Goal: Information Seeking & Learning: Learn about a topic

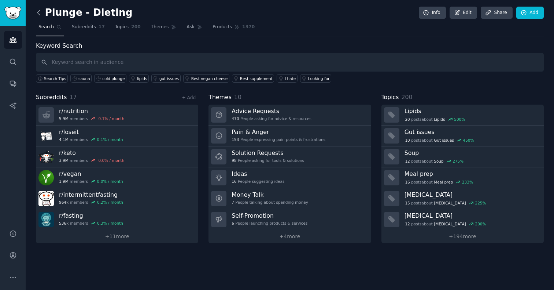
click at [37, 15] on icon at bounding box center [39, 13] width 8 height 8
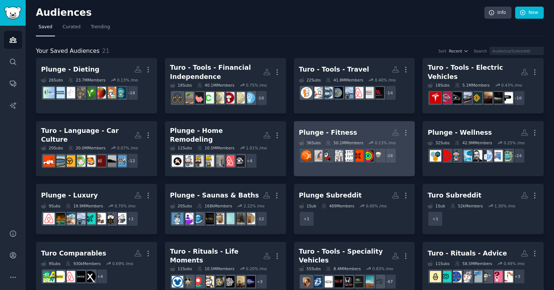
click at [348, 132] on h2 "Plunge - Fitness More" at bounding box center [354, 132] width 111 height 13
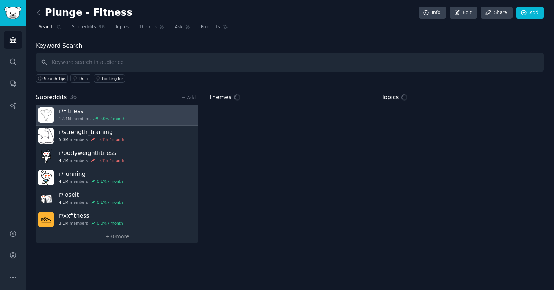
click at [123, 114] on link "r/ Fitness 12.4M members 0.0 % / month" at bounding box center [117, 115] width 162 height 21
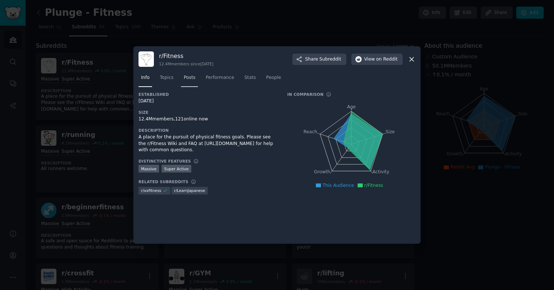
click at [192, 80] on span "Posts" at bounding box center [190, 77] width 12 height 7
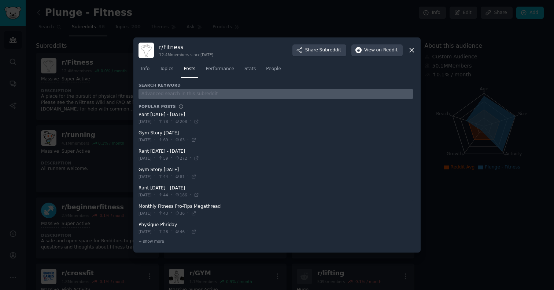
click at [184, 97] on input "text" at bounding box center [276, 94] width 275 height 10
type input "sauna"
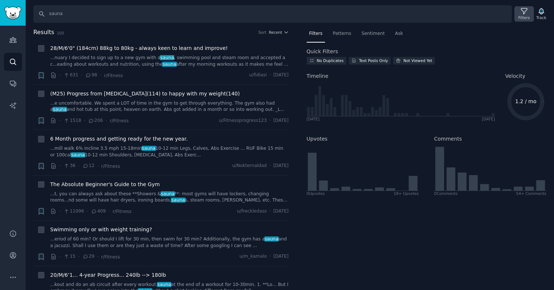
click at [527, 8] on icon at bounding box center [525, 11] width 8 height 8
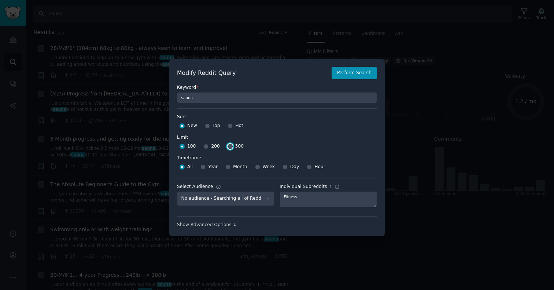
click at [228, 146] on input "500" at bounding box center [230, 146] width 5 height 5
radio input "true"
click at [352, 72] on button "Perform Search" at bounding box center [354, 73] width 45 height 12
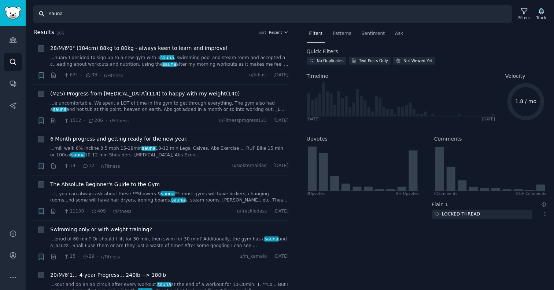
click at [74, 15] on input "sauna" at bounding box center [272, 14] width 479 height 18
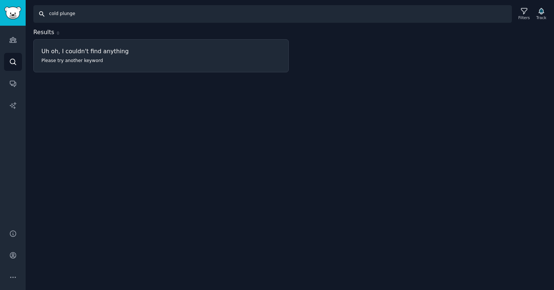
click at [93, 15] on input "cold plunge" at bounding box center [272, 14] width 479 height 18
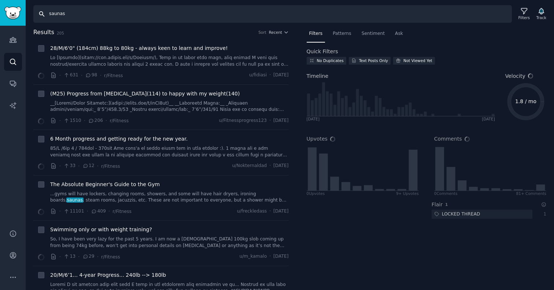
click at [89, 17] on input "saunas" at bounding box center [272, 14] width 479 height 18
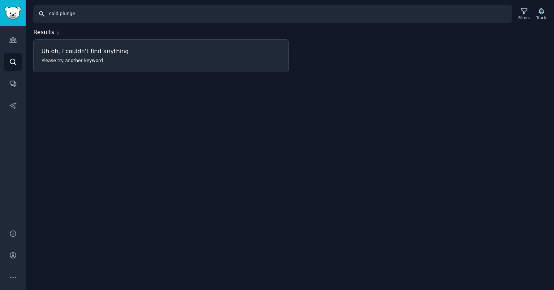
click at [54, 17] on input "cold plunge" at bounding box center [272, 14] width 479 height 18
type input "c"
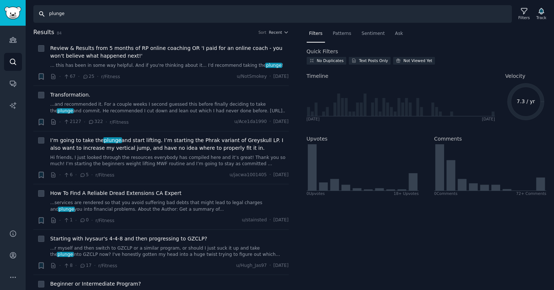
click at [50, 15] on input "plunge" at bounding box center [272, 14] width 479 height 18
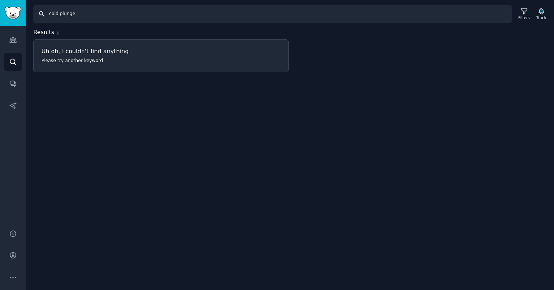
click at [74, 14] on input "cold plunge" at bounding box center [272, 14] width 479 height 18
type input "[MEDICAL_DATA]"
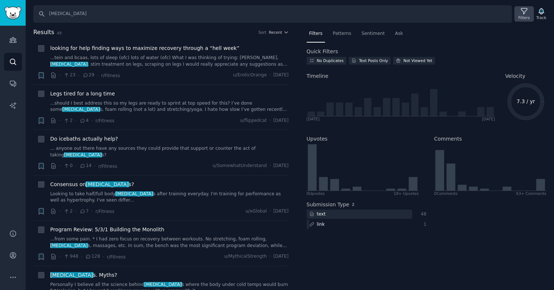
click at [524, 14] on icon at bounding box center [524, 11] width 6 height 6
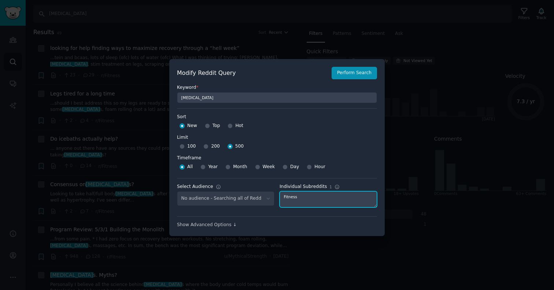
click at [302, 197] on textarea "Fitness" at bounding box center [329, 199] width 98 height 16
type textarea "homebuilding"
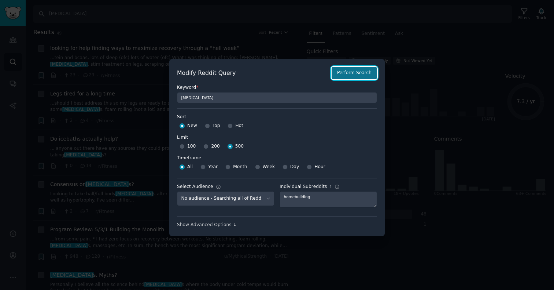
click at [353, 67] on button "Perform Search" at bounding box center [354, 73] width 45 height 12
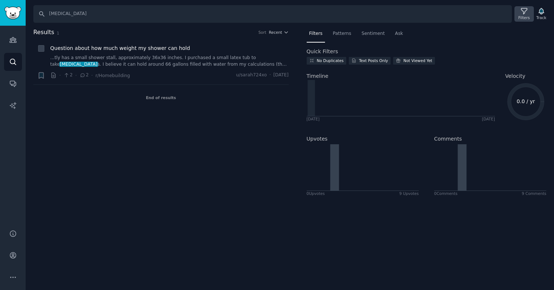
click at [525, 12] on icon at bounding box center [525, 11] width 8 height 8
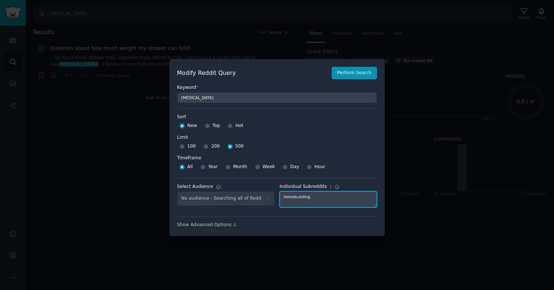
click at [303, 194] on textarea "homebuilding" at bounding box center [329, 199] width 98 height 16
type textarea "nutrition"
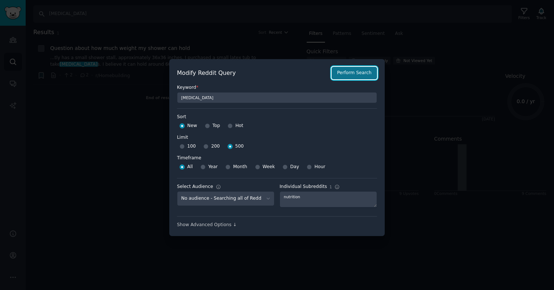
click at [352, 73] on button "Perform Search" at bounding box center [354, 73] width 45 height 12
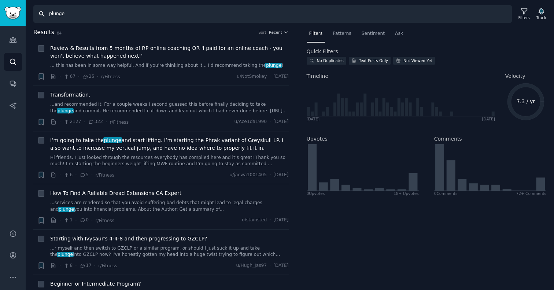
click at [48, 15] on input "plunge" at bounding box center [272, 14] width 479 height 18
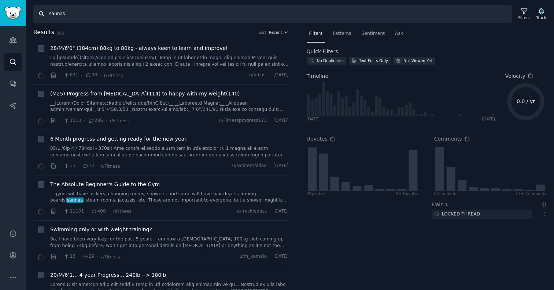
type input "sauna"
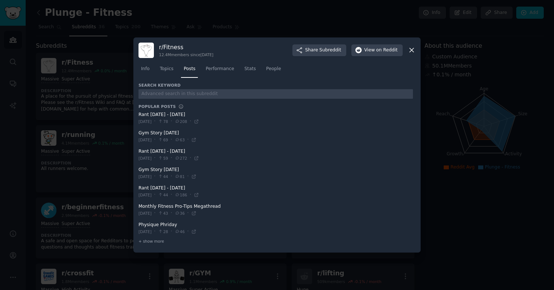
click at [415, 51] on div "r/ Fitness 12.4M members since [DATE] Share Subreddit View on Reddit Info Topic…" at bounding box center [276, 144] width 287 height 215
click at [411, 48] on icon at bounding box center [412, 50] width 8 height 8
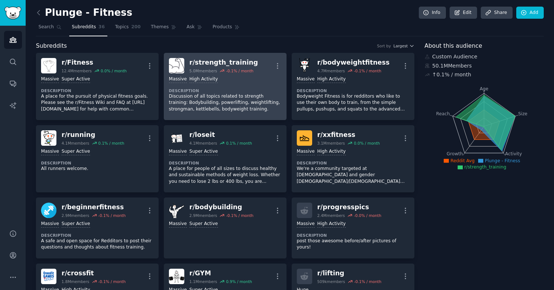
click at [255, 104] on p "Discussion of all topics related to strength training: Bodybuilding, powerlifti…" at bounding box center [225, 102] width 113 height 19
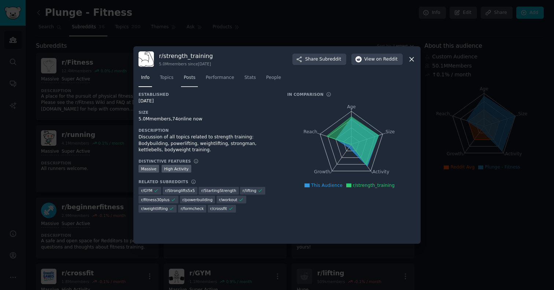
click at [191, 77] on span "Posts" at bounding box center [190, 77] width 12 height 7
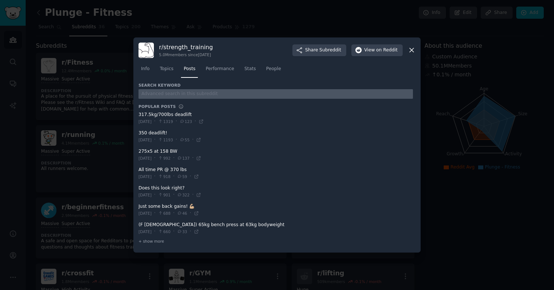
click at [171, 94] on input "text" at bounding box center [276, 94] width 275 height 10
type input "sauna"
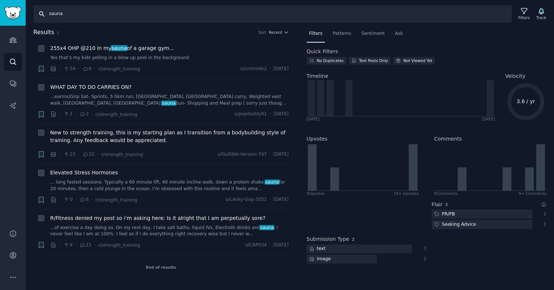
click at [60, 14] on input "sauna" at bounding box center [272, 14] width 479 height 18
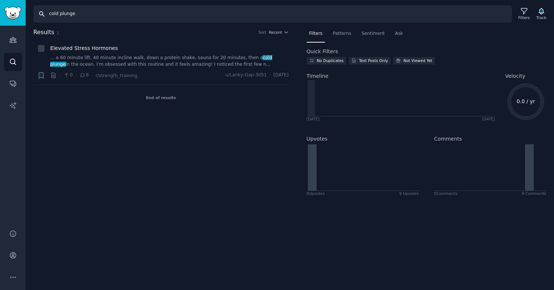
type input "sauna"
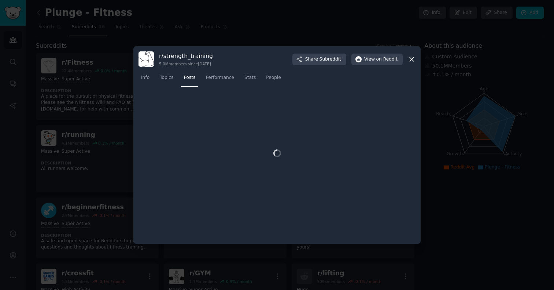
click at [77, 115] on div at bounding box center [277, 145] width 554 height 290
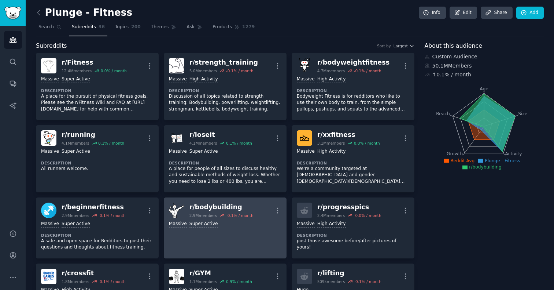
click at [212, 232] on link "r/ bodybuilding 2.9M members -0.1 % / month More >= 95th percentile for submiss…" at bounding box center [225, 227] width 123 height 61
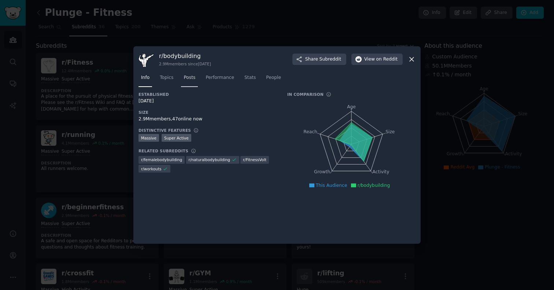
click at [188, 82] on link "Posts" at bounding box center [189, 79] width 17 height 15
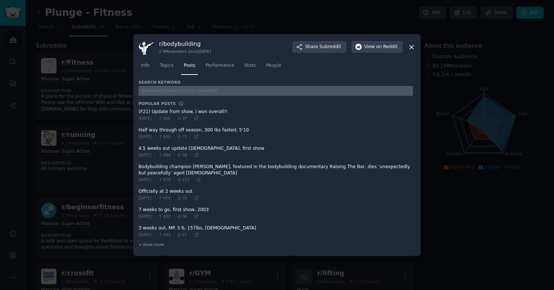
click at [174, 89] on input "text" at bounding box center [276, 91] width 275 height 10
type input "sauna"
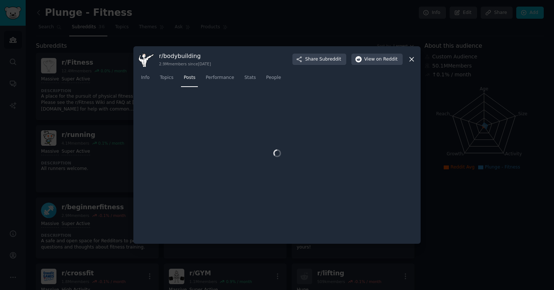
click at [113, 94] on div at bounding box center [277, 145] width 554 height 290
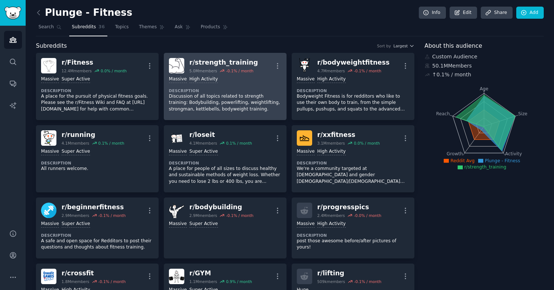
click at [232, 98] on p "Discussion of all topics related to strength training: Bodybuilding, powerlifti…" at bounding box center [225, 102] width 113 height 19
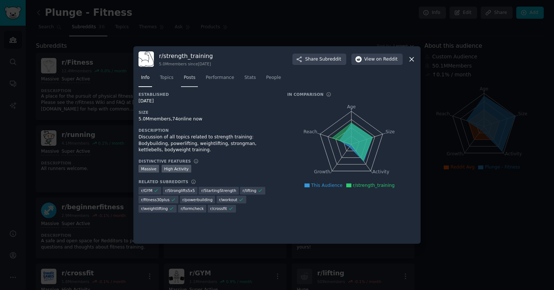
click at [194, 78] on span "Posts" at bounding box center [190, 77] width 12 height 7
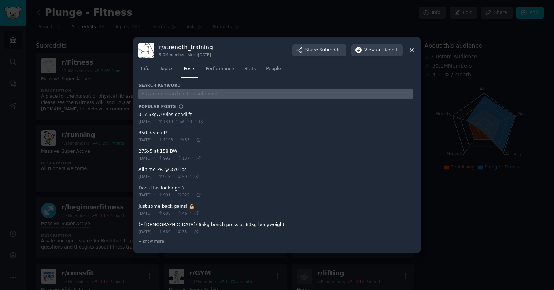
click at [177, 96] on input "text" at bounding box center [276, 94] width 275 height 10
type input "sauna"
click at [183, 93] on input "text" at bounding box center [276, 94] width 275 height 10
type input "sauna"
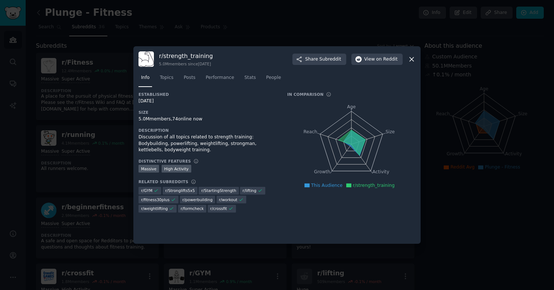
click at [111, 123] on div at bounding box center [277, 145] width 554 height 290
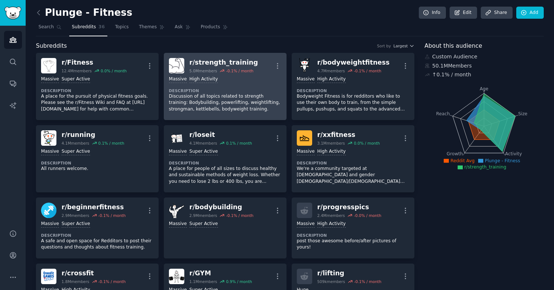
click at [231, 106] on p "Discussion of all topics related to strength training: Bodybuilding, powerlifti…" at bounding box center [225, 102] width 113 height 19
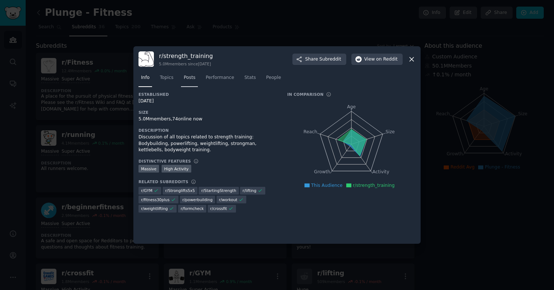
click at [188, 79] on span "Posts" at bounding box center [190, 77] width 12 height 7
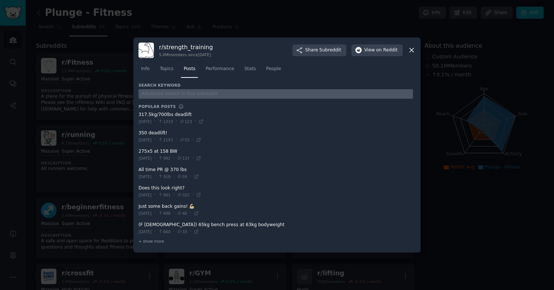
click at [172, 93] on input "text" at bounding box center [276, 94] width 275 height 10
type input "cold plunge"
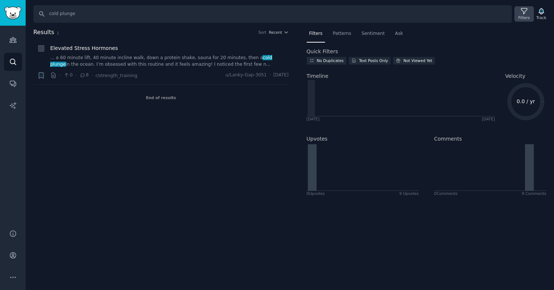
click at [527, 9] on icon at bounding box center [524, 11] width 6 height 6
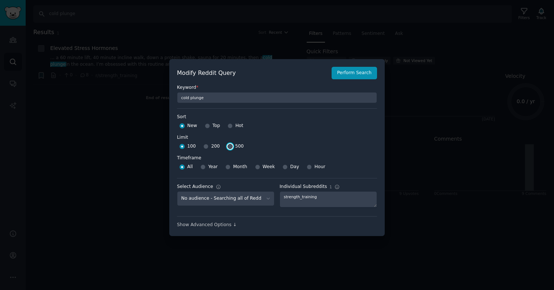
click at [230, 147] on input "500" at bounding box center [230, 146] width 5 height 5
radio input "true"
click at [362, 63] on div "Modify Reddit Query Perform Search Keyword * cold plunge Sort Sort New Top Hot …" at bounding box center [277, 147] width 216 height 177
click at [360, 73] on button "Perform Search" at bounding box center [354, 73] width 45 height 12
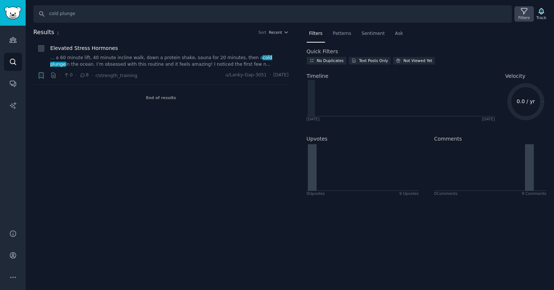
click at [528, 8] on div "Filters" at bounding box center [524, 13] width 19 height 15
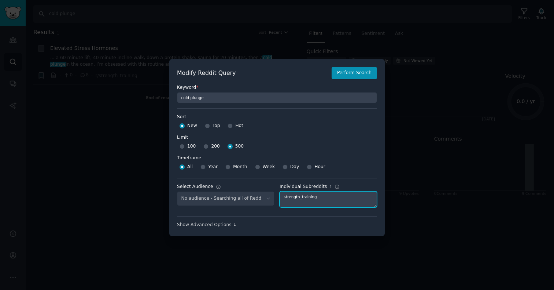
click at [315, 191] on textarea "strength_training" at bounding box center [329, 199] width 98 height 16
click at [314, 194] on textarea "strength_training" at bounding box center [329, 199] width 98 height 16
type textarea "bodyweightfitness"
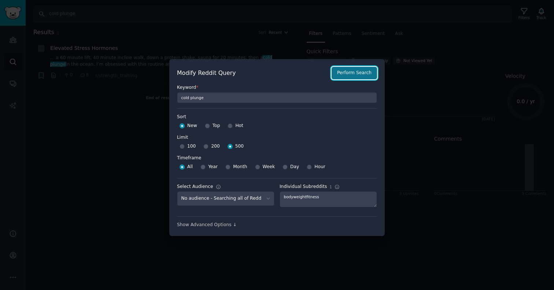
click at [362, 67] on button "Perform Search" at bounding box center [354, 73] width 45 height 12
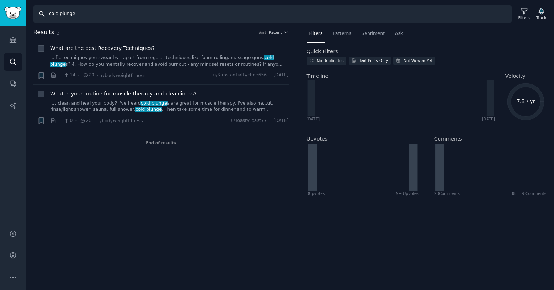
click at [86, 12] on input "cold plunge" at bounding box center [272, 14] width 479 height 18
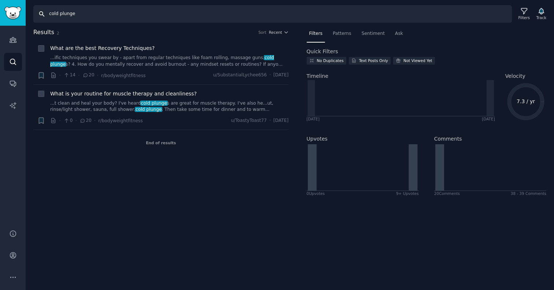
click at [77, 14] on input "cold plunge" at bounding box center [272, 14] width 479 height 18
type input "sauna"
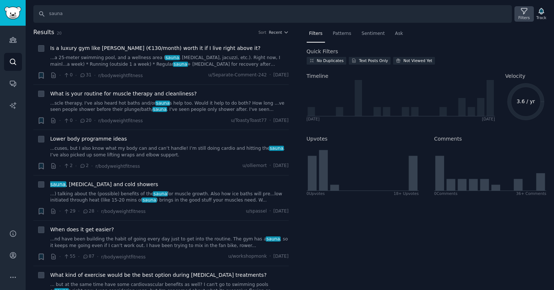
click at [526, 8] on icon at bounding box center [525, 11] width 8 height 8
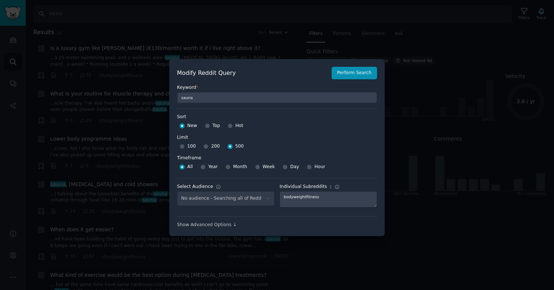
click at [271, 35] on div at bounding box center [277, 145] width 554 height 290
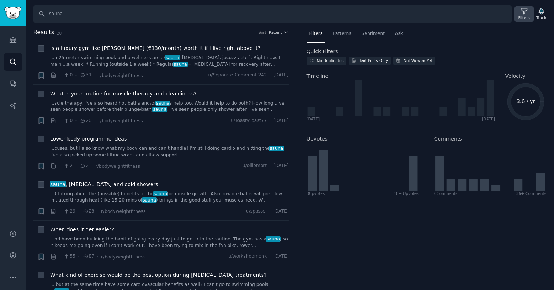
click at [518, 11] on div "Filters" at bounding box center [524, 13] width 19 height 15
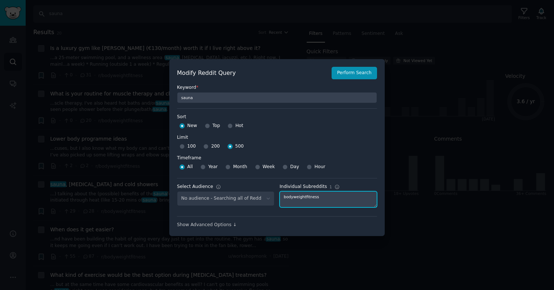
click at [309, 198] on textarea "bodyweightfitness" at bounding box center [329, 199] width 98 height 16
type textarea "running"
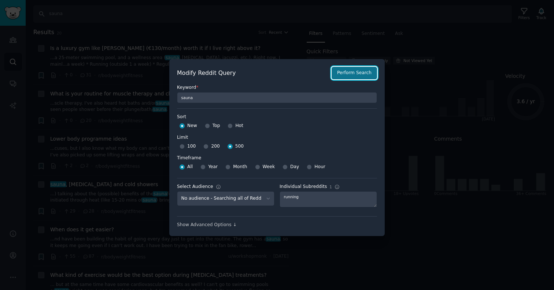
click at [353, 76] on button "Perform Search" at bounding box center [354, 73] width 45 height 12
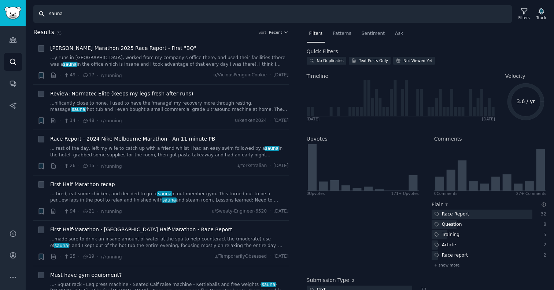
click at [68, 16] on input "sauna" at bounding box center [272, 14] width 479 height 18
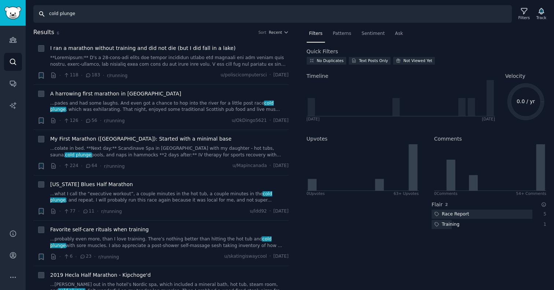
click at [69, 13] on input "cold plunge" at bounding box center [272, 14] width 479 height 18
type input "[MEDICAL_DATA]"
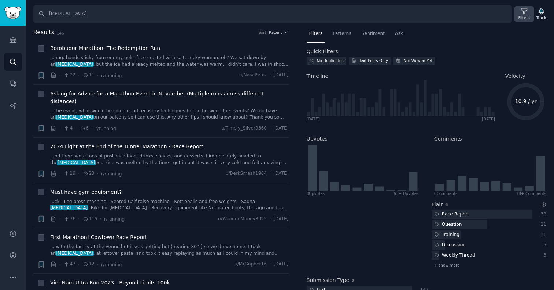
click at [521, 13] on icon at bounding box center [525, 11] width 8 height 8
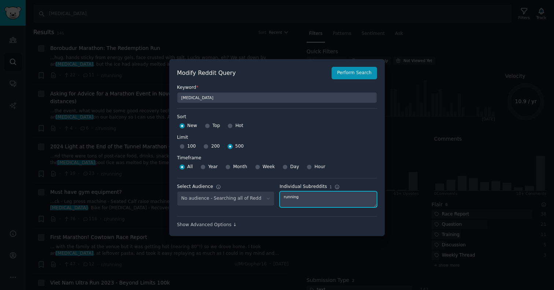
click at [300, 198] on textarea "running" at bounding box center [329, 199] width 98 height 16
type textarea "loseit"
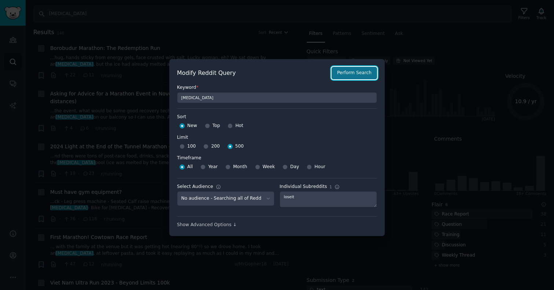
click at [352, 73] on button "Perform Search" at bounding box center [354, 73] width 45 height 12
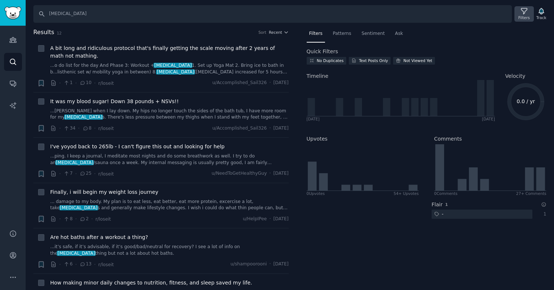
click at [520, 17] on div "Filters" at bounding box center [524, 17] width 11 height 5
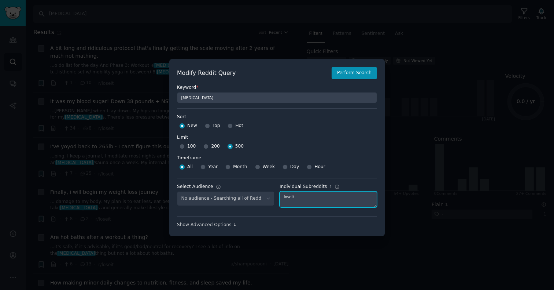
click at [293, 198] on textarea "loseit" at bounding box center [329, 199] width 98 height 16
type textarea "fasting"
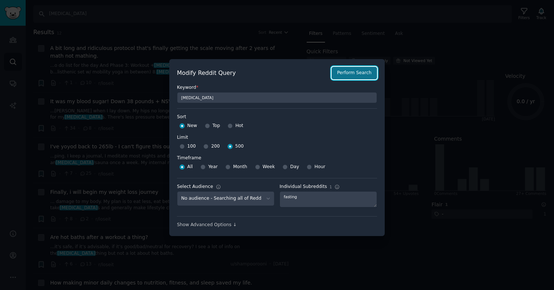
click at [348, 75] on button "Perform Search" at bounding box center [354, 73] width 45 height 12
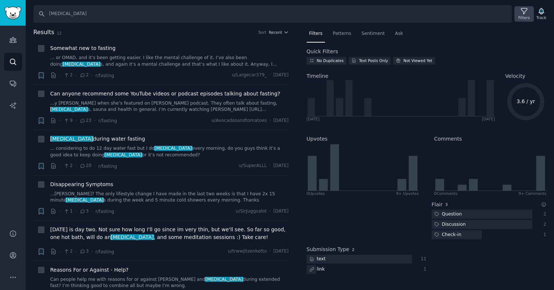
click at [520, 18] on div "Filters" at bounding box center [524, 17] width 11 height 5
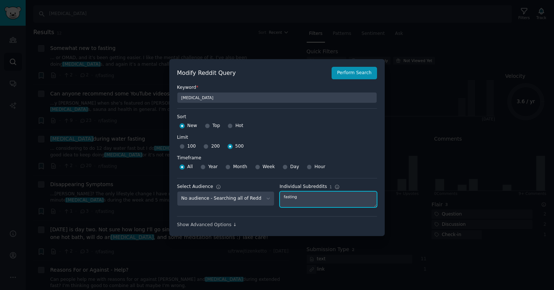
click at [294, 201] on textarea "fasting" at bounding box center [329, 199] width 98 height 16
type textarea "running"
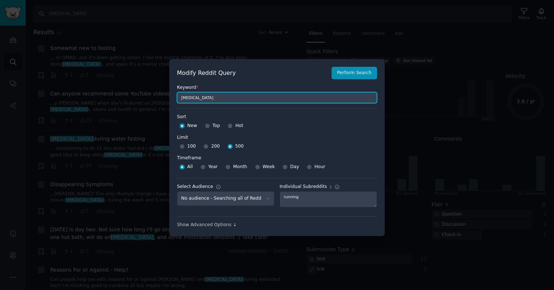
click at [189, 96] on input "[MEDICAL_DATA]" at bounding box center [277, 97] width 200 height 11
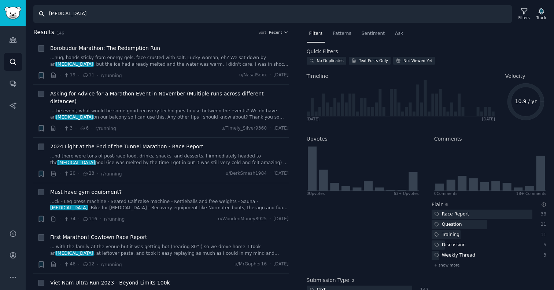
click at [76, 12] on input "[MEDICAL_DATA]" at bounding box center [272, 14] width 479 height 18
type input "cold plunge"
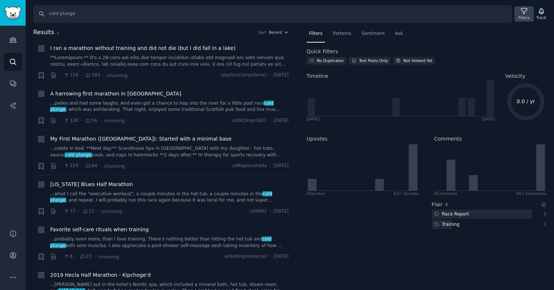
click at [528, 15] on icon at bounding box center [525, 11] width 8 height 8
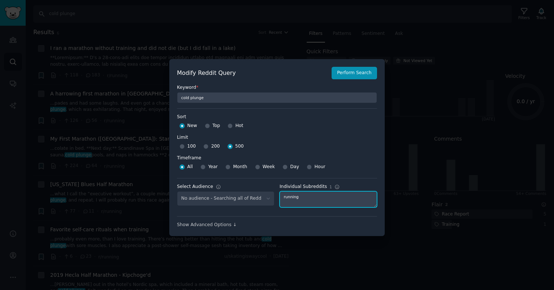
click at [293, 194] on textarea "running" at bounding box center [329, 199] width 98 height 16
type textarea "loseit"
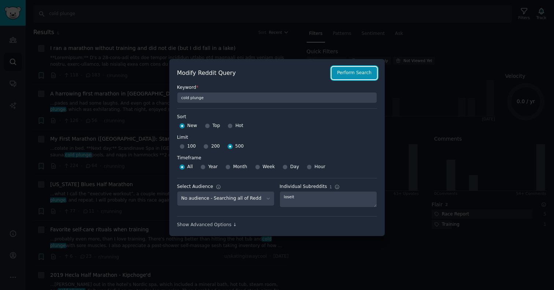
drag, startPoint x: 345, startPoint y: 76, endPoint x: 253, endPoint y: 88, distance: 93.6
click at [253, 88] on div "Modify Reddit Query Perform Search Keyword * cold plunge Sort Sort New Top Hot …" at bounding box center [277, 147] width 200 height 161
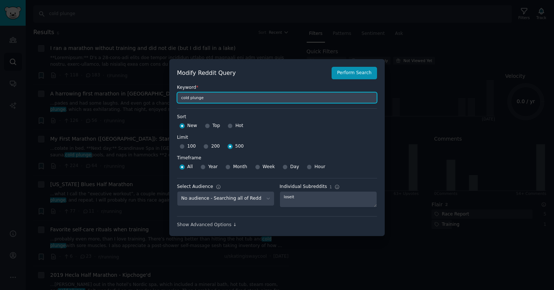
click at [235, 96] on input "cold plunge" at bounding box center [277, 97] width 200 height 11
type input "l"
type input "cold plunge"
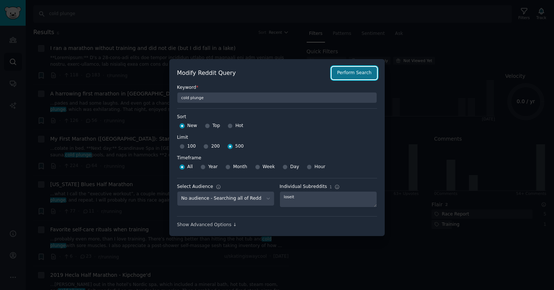
click at [337, 77] on button "Perform Search" at bounding box center [354, 73] width 45 height 12
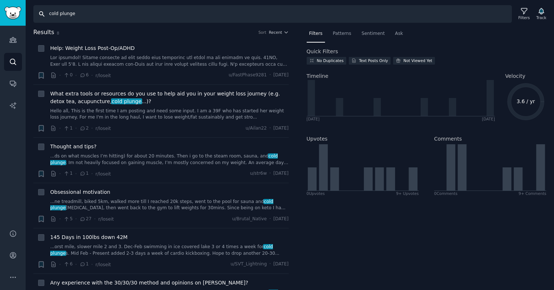
click at [73, 14] on input "cold plunge" at bounding box center [272, 14] width 479 height 18
click at [70, 17] on input "cold plunge" at bounding box center [272, 14] width 479 height 18
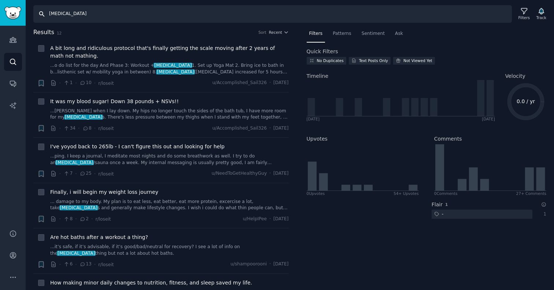
click at [61, 14] on input "[MEDICAL_DATA]" at bounding box center [272, 14] width 479 height 18
type input "sauna"
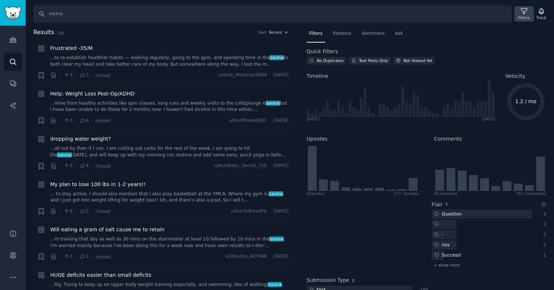
click at [525, 14] on icon at bounding box center [525, 11] width 8 height 8
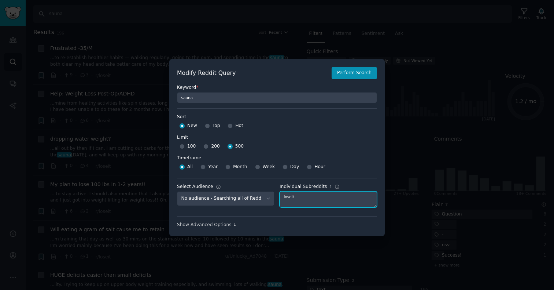
click at [298, 199] on textarea "loseit" at bounding box center [329, 199] width 98 height 16
type textarea "xxfitness"
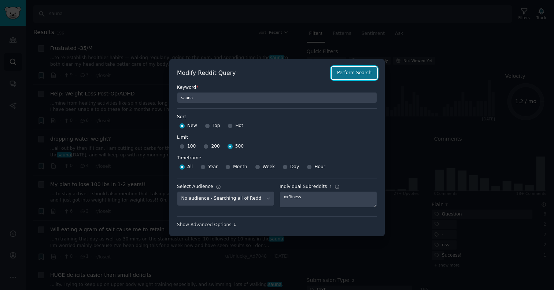
click at [358, 70] on button "Perform Search" at bounding box center [354, 73] width 45 height 12
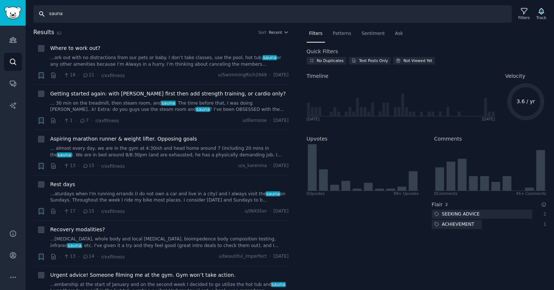
click at [70, 12] on input "sauna" at bounding box center [272, 14] width 479 height 18
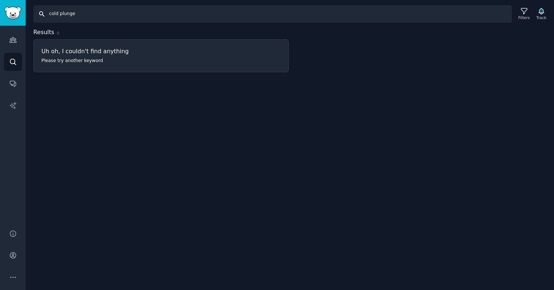
click at [79, 15] on input "cold plunge" at bounding box center [272, 14] width 479 height 18
type input "[MEDICAL_DATA]"
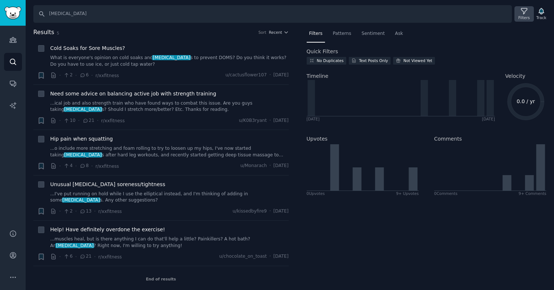
click at [527, 14] on icon at bounding box center [525, 11] width 8 height 8
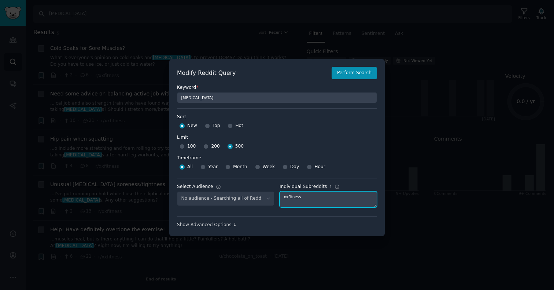
click at [303, 198] on textarea "xxfitness" at bounding box center [329, 199] width 98 height 16
type textarea "homeowners"
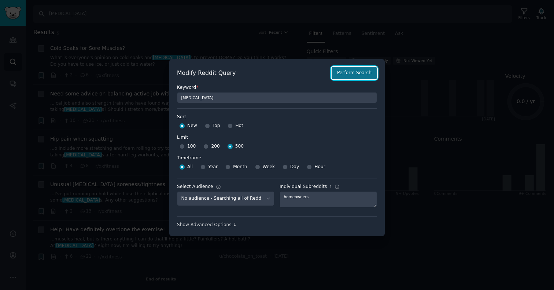
click at [360, 69] on button "Perform Search" at bounding box center [354, 73] width 45 height 12
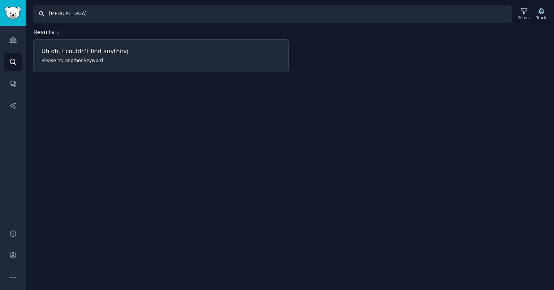
click at [76, 17] on input "[MEDICAL_DATA]" at bounding box center [272, 14] width 479 height 18
click at [522, 20] on div "Filters" at bounding box center [524, 17] width 11 height 5
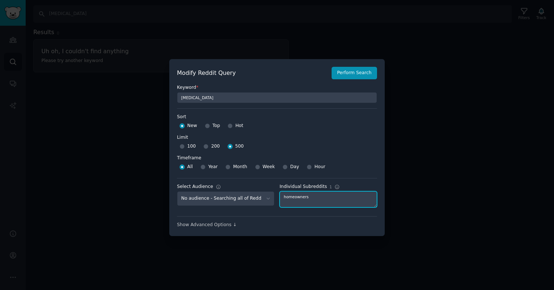
click at [295, 201] on textarea "homeowners" at bounding box center [329, 199] width 98 height 16
type textarea "beginnerfitness"
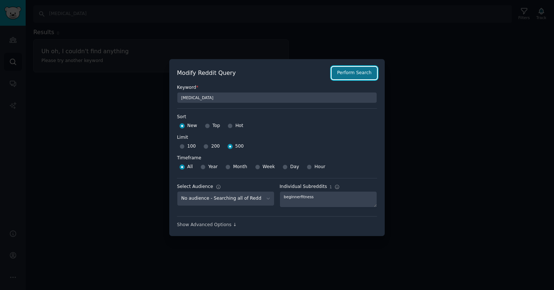
click at [363, 69] on button "Perform Search" at bounding box center [354, 73] width 45 height 12
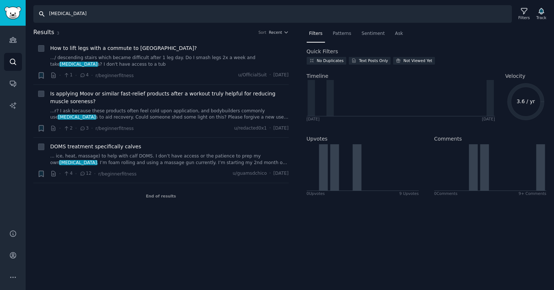
click at [64, 15] on input "[MEDICAL_DATA]" at bounding box center [272, 14] width 479 height 18
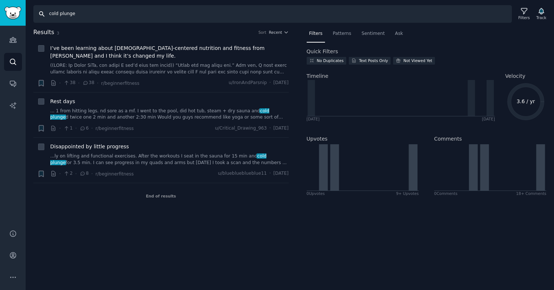
click at [72, 18] on input "cold plunge" at bounding box center [272, 14] width 479 height 18
type input "sauna"
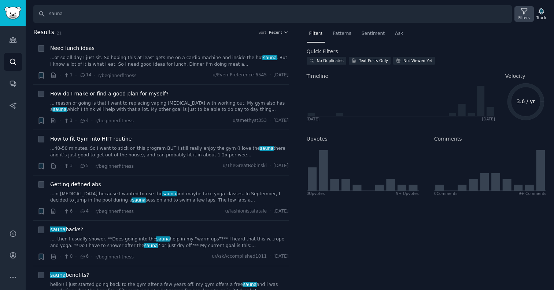
click at [518, 12] on div "Filters" at bounding box center [524, 13] width 19 height 15
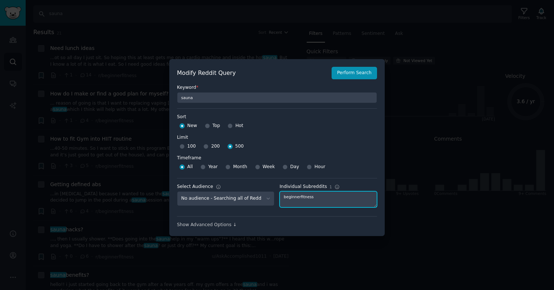
click at [302, 195] on textarea "beginnerfitness" at bounding box center [329, 199] width 98 height 16
type textarea "bodybuilding"
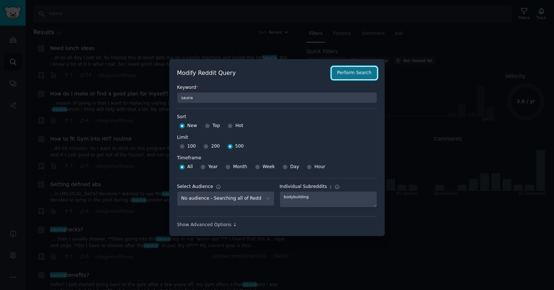
click at [353, 77] on button "Perform Search" at bounding box center [354, 73] width 45 height 12
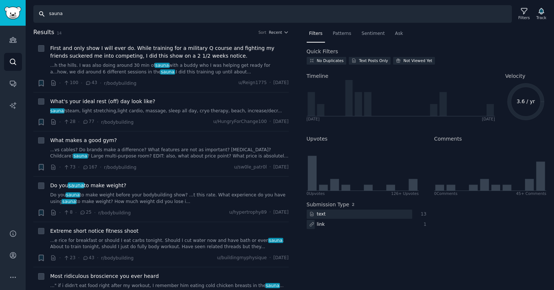
click at [67, 16] on input "sauna" at bounding box center [272, 14] width 479 height 18
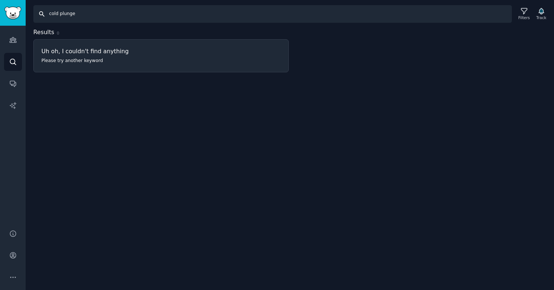
click at [59, 15] on input "cold plunge" at bounding box center [272, 14] width 479 height 18
type input "c"
type input "[MEDICAL_DATA]"
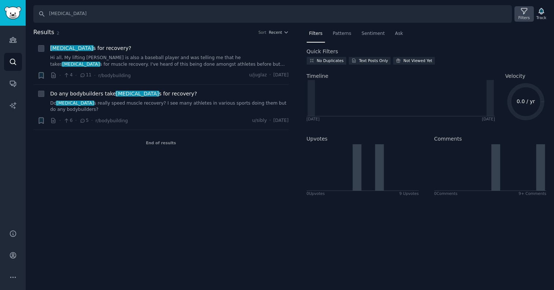
click at [515, 10] on div "Filters" at bounding box center [524, 13] width 19 height 15
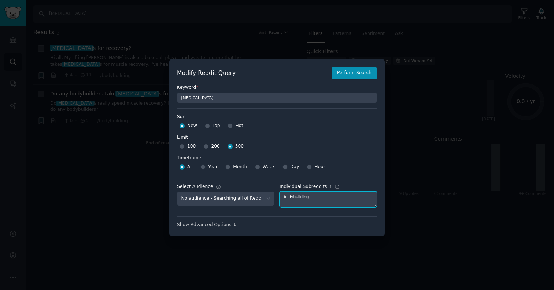
click at [297, 199] on textarea "bodybuilding" at bounding box center [329, 199] width 98 height 16
type textarea "progresspics"
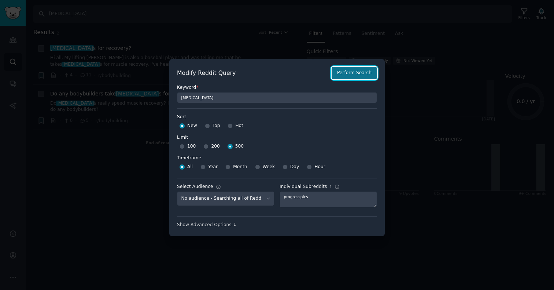
click at [353, 75] on button "Perform Search" at bounding box center [354, 73] width 45 height 12
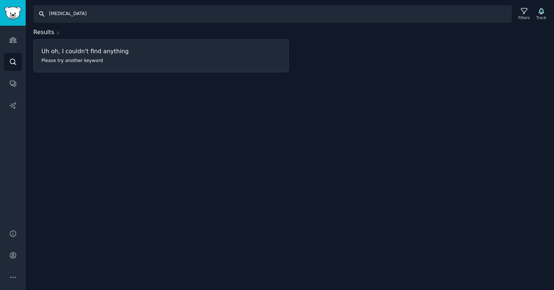
click at [111, 13] on input "[MEDICAL_DATA]" at bounding box center [272, 14] width 479 height 18
type input "sauna"
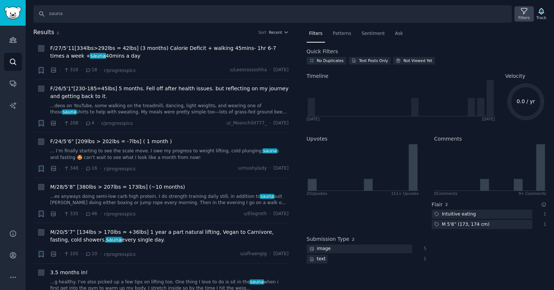
click at [529, 11] on div "Filters" at bounding box center [524, 13] width 19 height 15
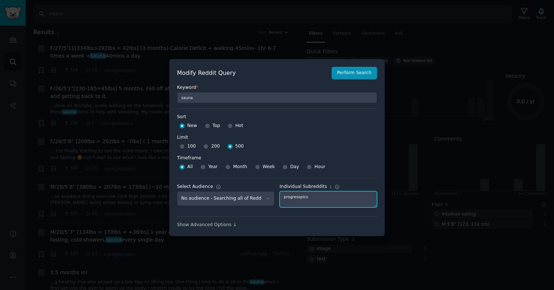
click at [305, 197] on textarea "progresspics" at bounding box center [329, 199] width 98 height 16
type textarea "crossfit"
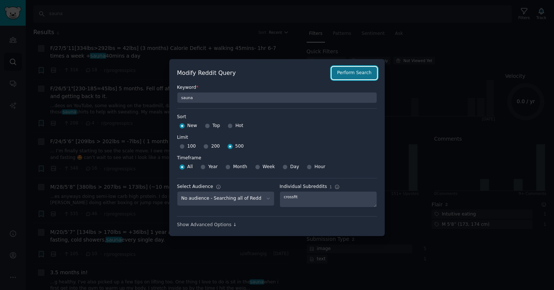
click at [341, 73] on button "Perform Search" at bounding box center [354, 73] width 45 height 12
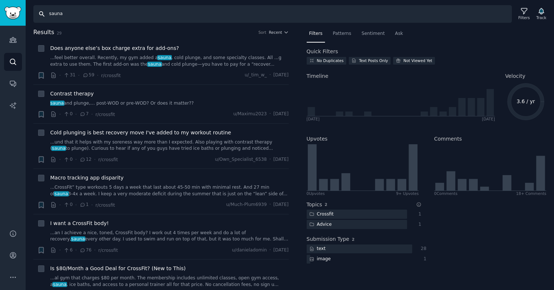
click at [52, 14] on input "sauna" at bounding box center [272, 14] width 479 height 18
type input "cold plunge"
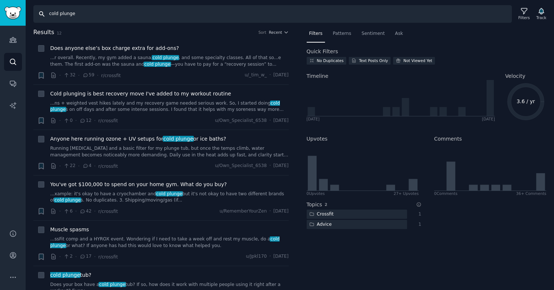
click at [81, 14] on input "cold plunge" at bounding box center [272, 14] width 479 height 18
click at [519, 14] on div "Filters" at bounding box center [524, 13] width 19 height 15
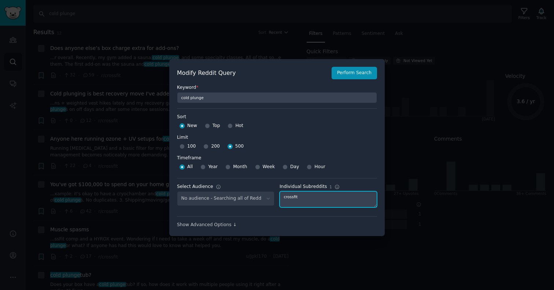
click at [295, 195] on textarea "crossfit" at bounding box center [329, 199] width 98 height 16
type textarea "gym"
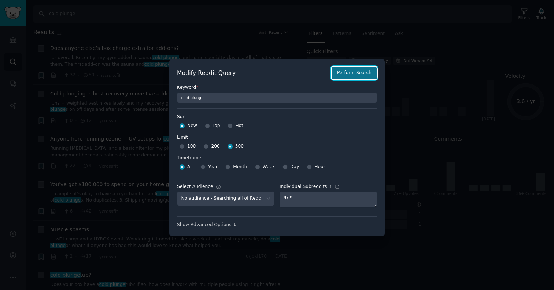
click at [348, 73] on button "Perform Search" at bounding box center [354, 73] width 45 height 12
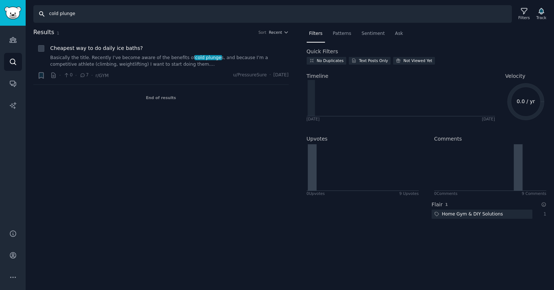
click at [77, 14] on input "cold plunge" at bounding box center [272, 14] width 479 height 18
click at [63, 13] on input "cold plunge" at bounding box center [272, 14] width 479 height 18
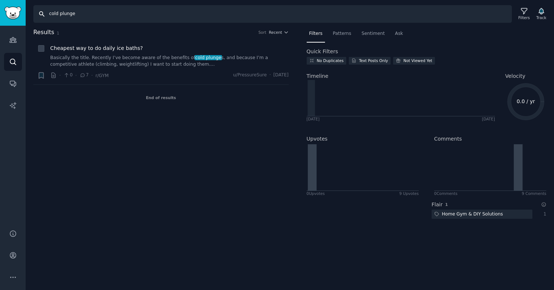
click at [63, 13] on input "cold plunge" at bounding box center [272, 14] width 479 height 18
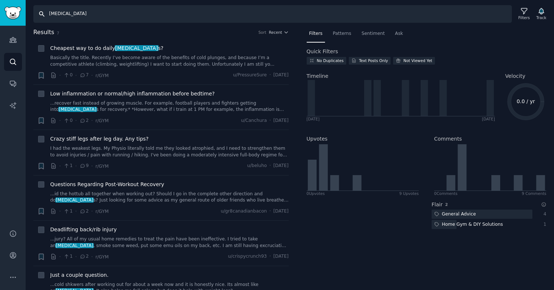
click at [58, 15] on input "[MEDICAL_DATA]" at bounding box center [272, 14] width 479 height 18
type input "s"
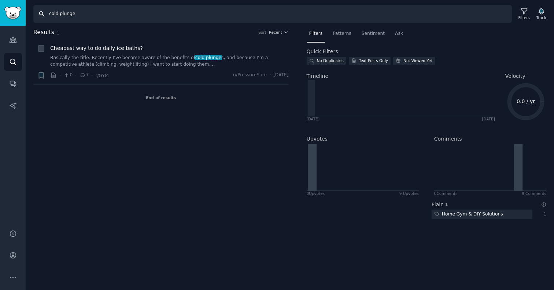
click at [72, 11] on input "cold plunge" at bounding box center [272, 14] width 479 height 18
type input "sauna"
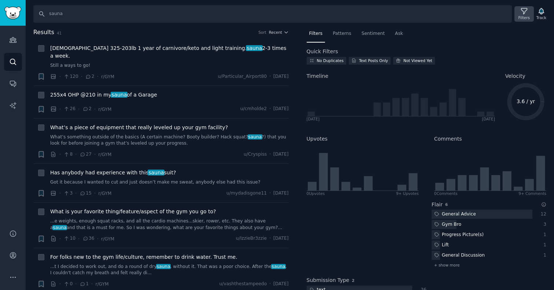
click at [520, 17] on div "Filters" at bounding box center [524, 17] width 11 height 5
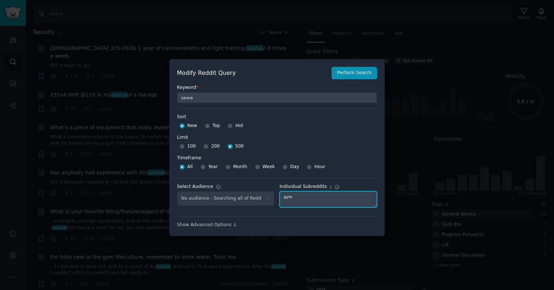
click at [295, 198] on textarea "gym" at bounding box center [329, 199] width 98 height 16
type textarea "lifting"
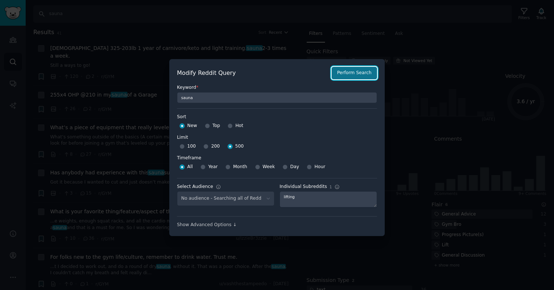
click at [354, 78] on button "Perform Search" at bounding box center [354, 73] width 45 height 12
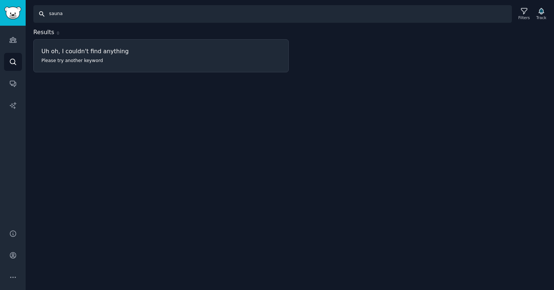
click at [55, 12] on input "sauna" at bounding box center [272, 14] width 479 height 18
type input "cold plunge"
click at [524, 14] on icon at bounding box center [525, 11] width 8 height 8
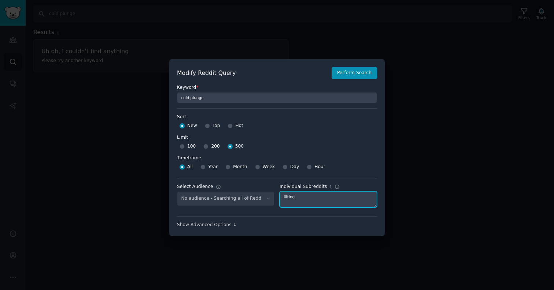
click at [293, 203] on textarea "lifting" at bounding box center [329, 199] width 98 height 16
type textarea "gymmotivation"
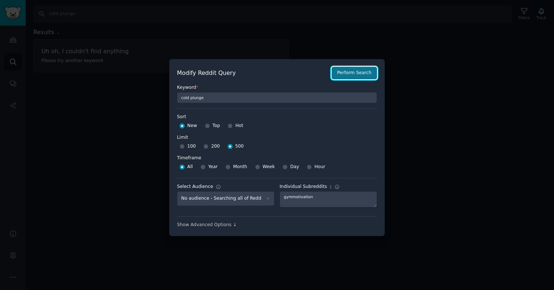
click at [350, 75] on button "Perform Search" at bounding box center [354, 73] width 45 height 12
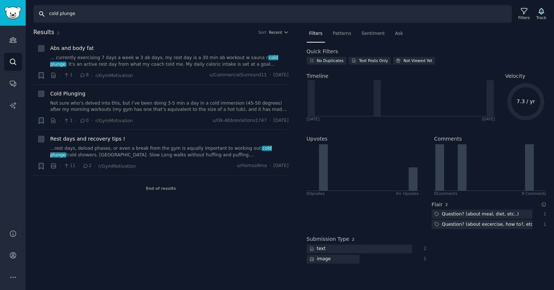
click at [81, 14] on input "cold plunge" at bounding box center [272, 14] width 479 height 18
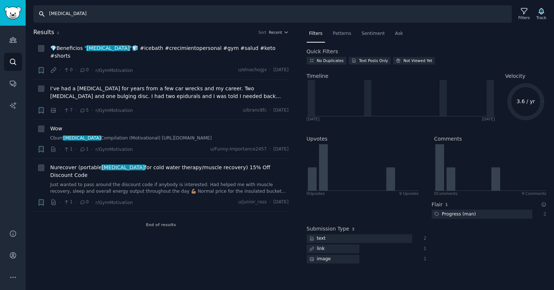
click at [62, 14] on input "[MEDICAL_DATA]" at bounding box center [272, 14] width 479 height 18
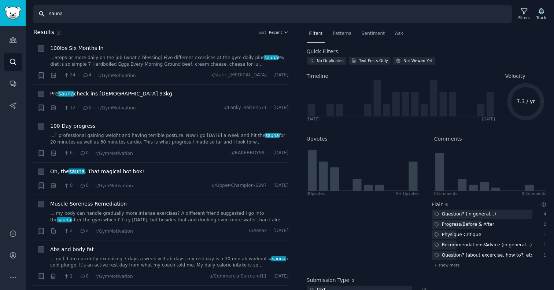
click at [78, 10] on input "sauna" at bounding box center [272, 14] width 479 height 18
type input "cold plunge"
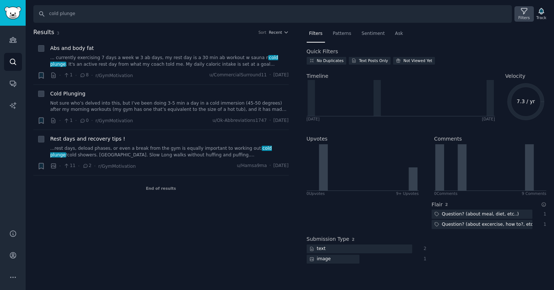
click at [517, 11] on div "Filters" at bounding box center [524, 13] width 19 height 15
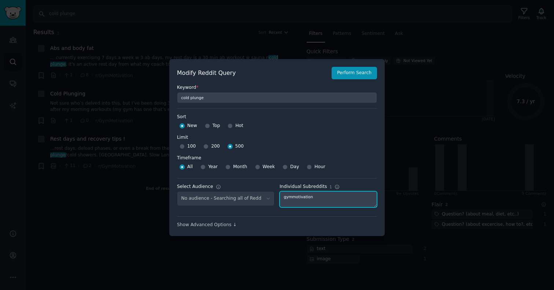
click at [304, 201] on textarea "gymmotivation" at bounding box center [329, 199] width 98 height 16
type textarea "workout"
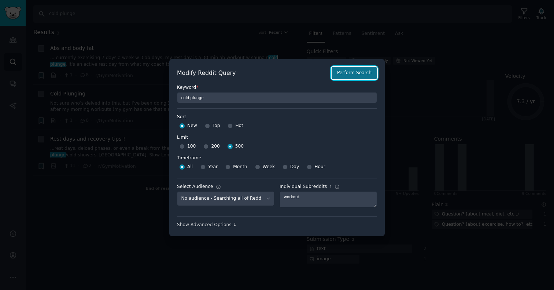
click at [373, 74] on button "Perform Search" at bounding box center [354, 73] width 45 height 12
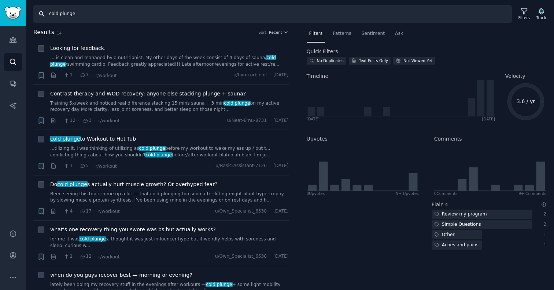
click at [69, 16] on input "cold plunge" at bounding box center [272, 14] width 479 height 18
type input "sauna"
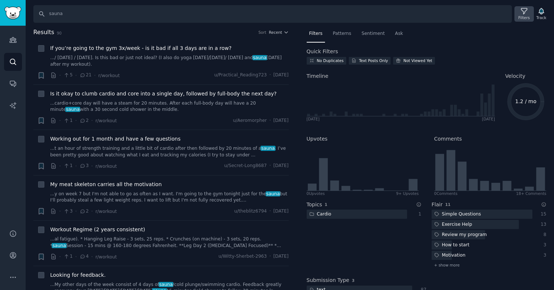
click at [526, 12] on icon at bounding box center [525, 11] width 8 height 8
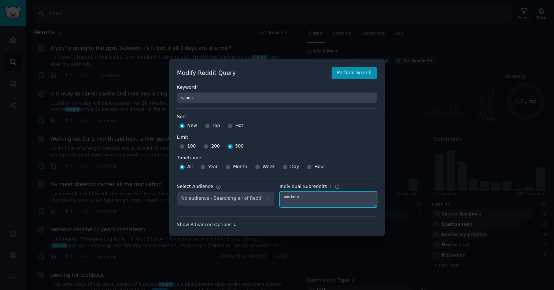
click at [304, 198] on textarea "workout" at bounding box center [329, 199] width 98 height 16
type textarea "advancedrunning"
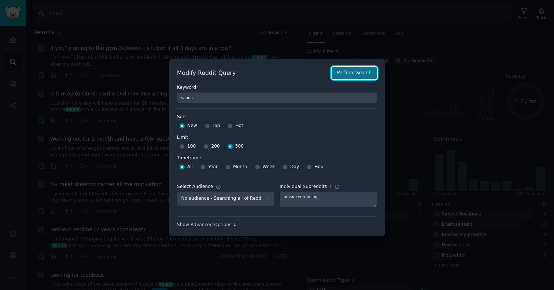
click at [354, 71] on button "Perform Search" at bounding box center [354, 73] width 45 height 12
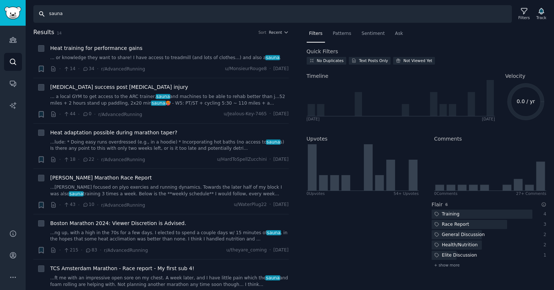
click at [76, 16] on input "sauna" at bounding box center [272, 14] width 479 height 18
type input "cold plunge"
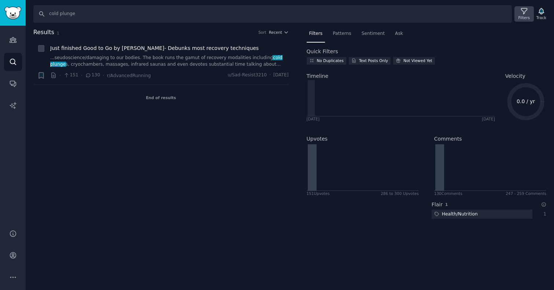
click at [526, 16] on div "Filters" at bounding box center [524, 17] width 11 height 5
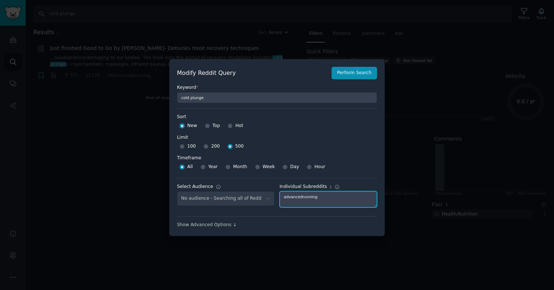
click at [300, 196] on textarea "advancedrunning" at bounding box center [329, 199] width 98 height 16
type textarea "naturalbodybuilding"
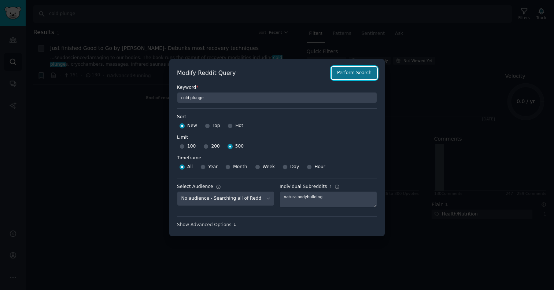
click at [340, 72] on button "Perform Search" at bounding box center [354, 73] width 45 height 12
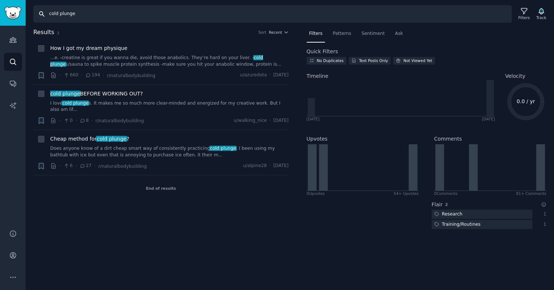
click at [73, 14] on input "cold plunge" at bounding box center [272, 14] width 479 height 18
type input "sauna"
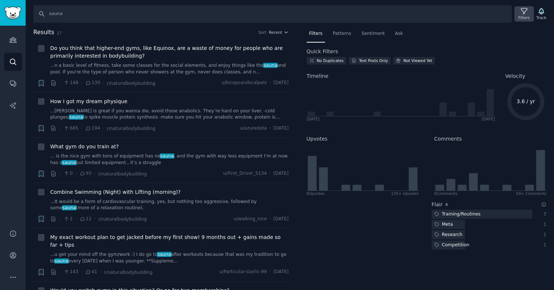
click at [524, 15] on icon at bounding box center [525, 11] width 8 height 8
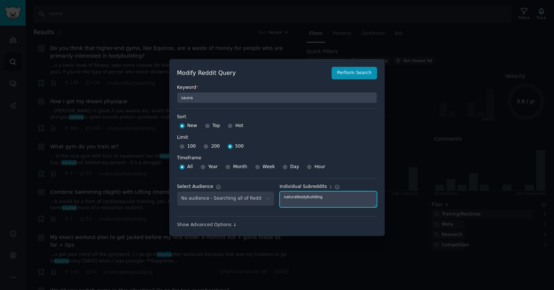
click at [294, 198] on textarea "naturalbodybuilding" at bounding box center [329, 199] width 98 height 16
type textarea "orangetheory"
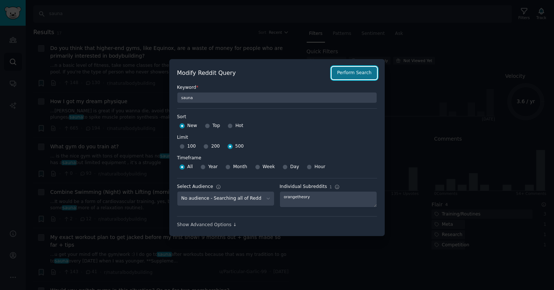
click at [363, 75] on button "Perform Search" at bounding box center [354, 73] width 45 height 12
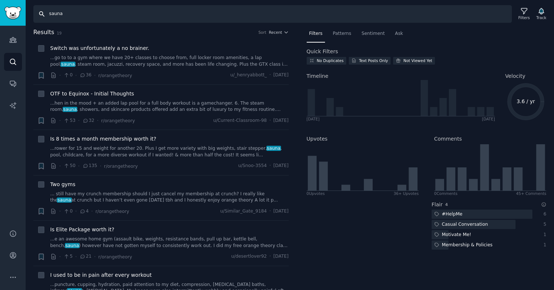
click at [79, 16] on input "sauna" at bounding box center [272, 14] width 479 height 18
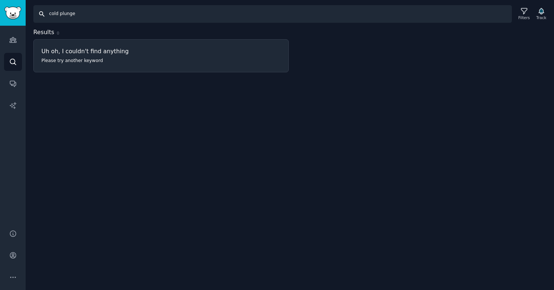
click at [102, 15] on input "cold plunge" at bounding box center [272, 14] width 479 height 18
type input "[MEDICAL_DATA]"
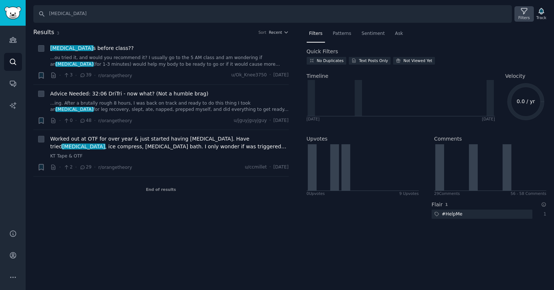
click at [521, 15] on div "Filters" at bounding box center [524, 17] width 11 height 5
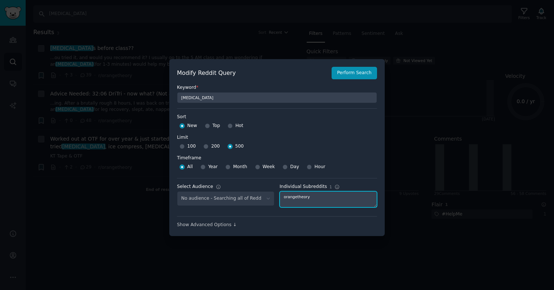
click at [289, 197] on textarea "orangetheory" at bounding box center [329, 199] width 98 height 16
type textarea "weightlifting"
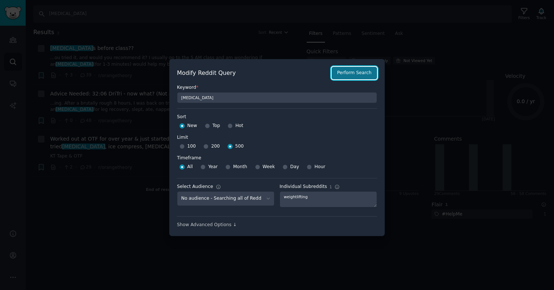
click at [362, 74] on button "Perform Search" at bounding box center [354, 73] width 45 height 12
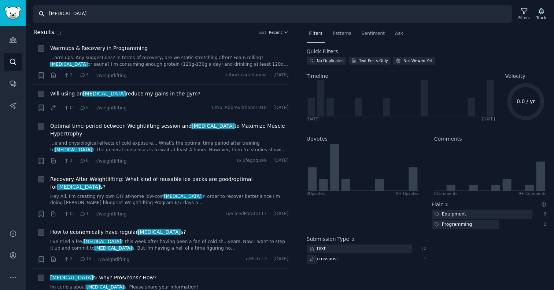
click at [89, 12] on input "[MEDICAL_DATA]" at bounding box center [272, 14] width 479 height 18
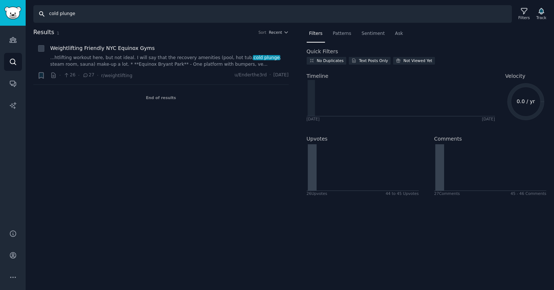
click at [65, 14] on input "cold plunge" at bounding box center [272, 14] width 479 height 18
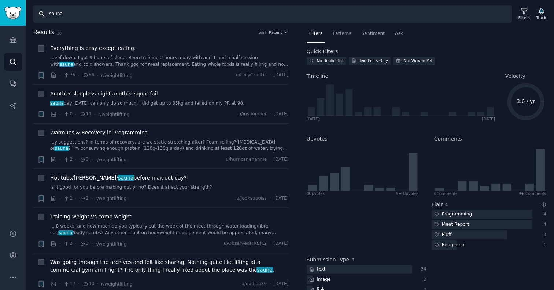
click at [78, 11] on input "sauna" at bounding box center [272, 14] width 479 height 18
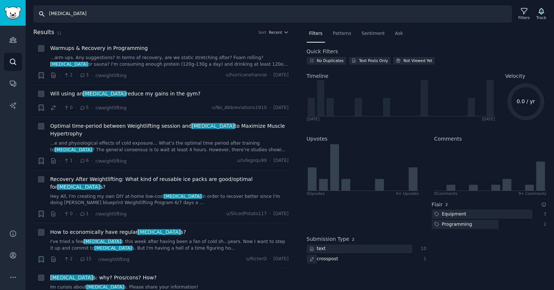
click at [72, 14] on input "[MEDICAL_DATA]" at bounding box center [272, 14] width 479 height 18
type input "cold plunge"
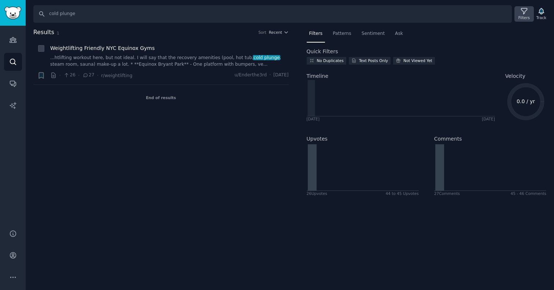
click at [524, 10] on icon at bounding box center [525, 11] width 8 height 8
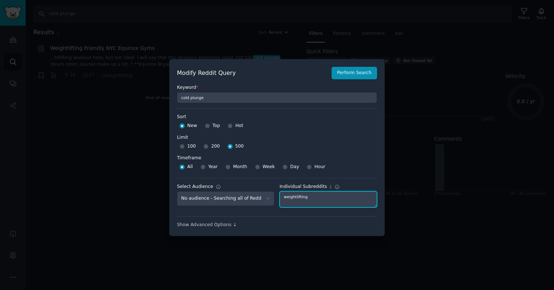
click at [312, 196] on textarea "weightlifting" at bounding box center [329, 199] width 98 height 16
type textarea "leangains"
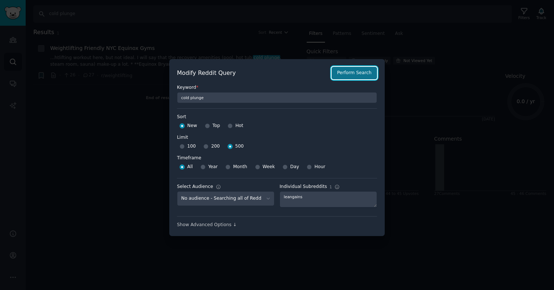
click at [358, 72] on button "Perform Search" at bounding box center [354, 73] width 45 height 12
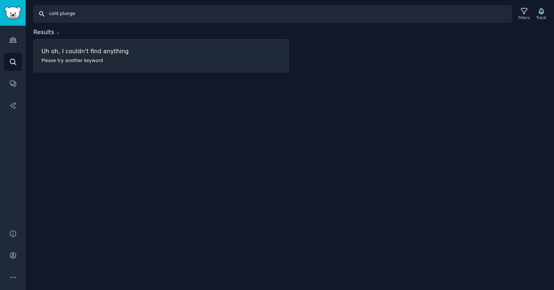
click at [86, 18] on input "cold plunge" at bounding box center [272, 14] width 479 height 18
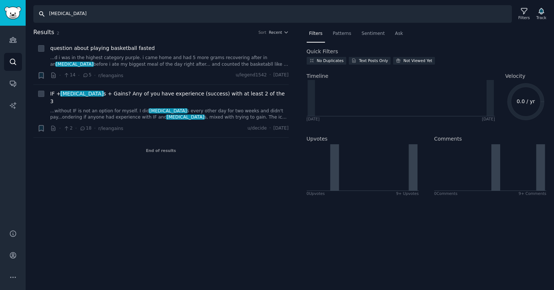
click at [51, 13] on input "[MEDICAL_DATA]" at bounding box center [272, 14] width 479 height 18
type input "sauna"
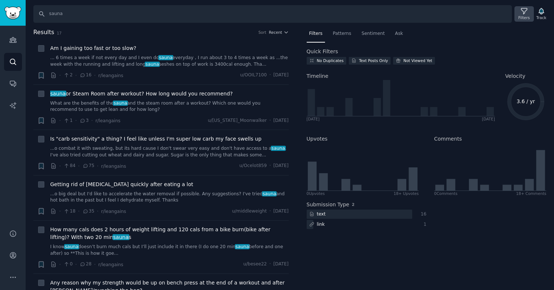
click at [526, 15] on div "Filters" at bounding box center [524, 17] width 11 height 5
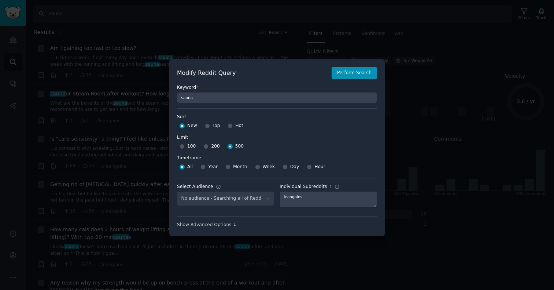
click at [408, 98] on div at bounding box center [277, 145] width 554 height 290
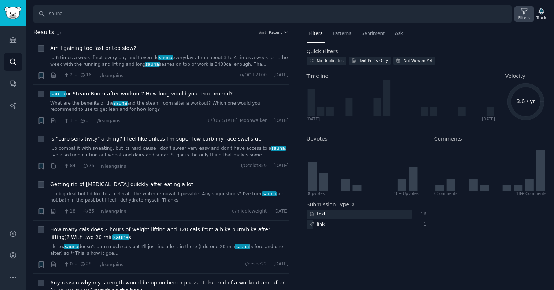
click at [528, 12] on div "Filters" at bounding box center [524, 13] width 19 height 15
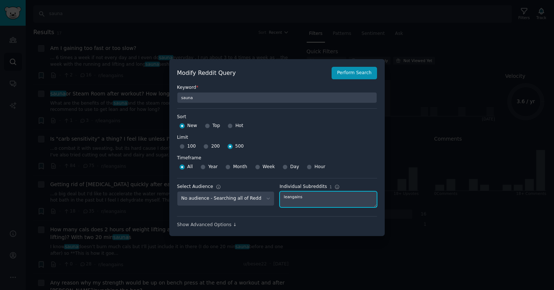
click at [286, 193] on textarea "leangains" at bounding box center [329, 199] width 98 height 16
type textarea "workoutroutines"
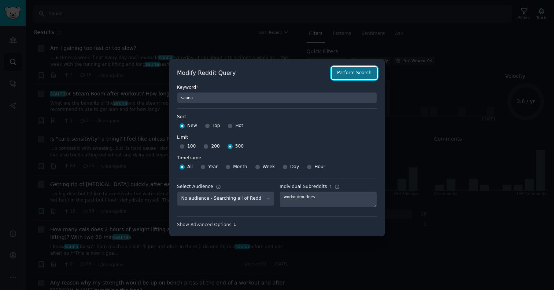
click at [361, 70] on button "Perform Search" at bounding box center [354, 73] width 45 height 12
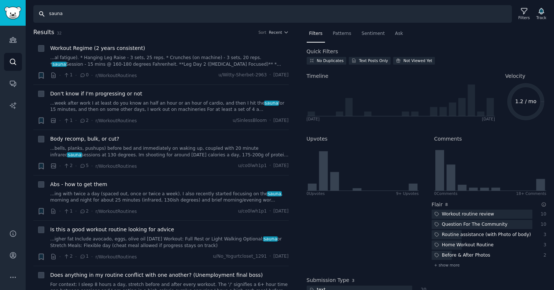
click at [78, 12] on input "sauna" at bounding box center [272, 14] width 479 height 18
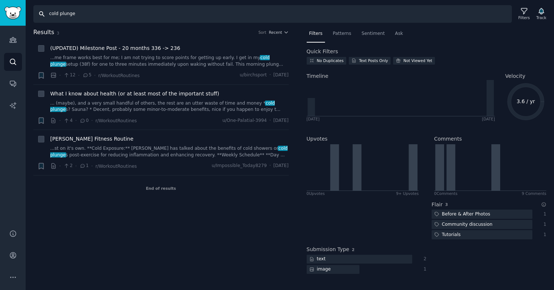
click at [71, 14] on input "cold plunge" at bounding box center [272, 14] width 479 height 18
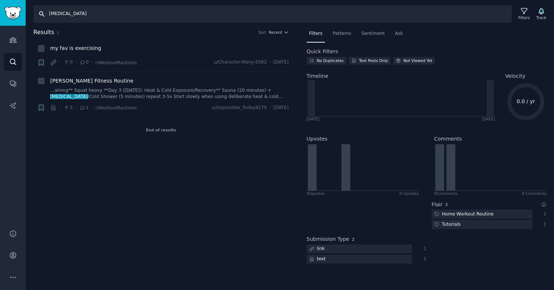
type input "cold plunge"
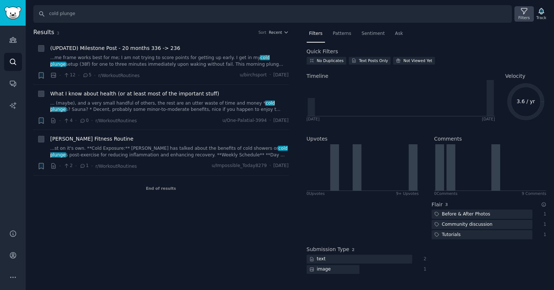
click at [527, 14] on icon at bounding box center [525, 11] width 8 height 8
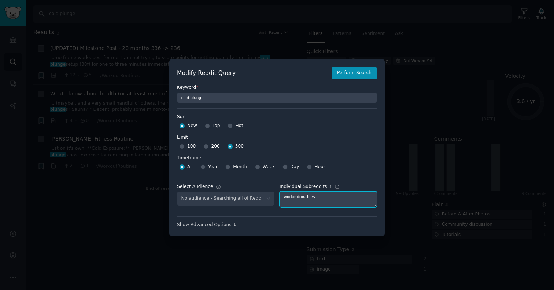
click at [291, 197] on textarea "workoutroutines" at bounding box center [329, 199] width 98 height 16
type textarea "firstmarathon"
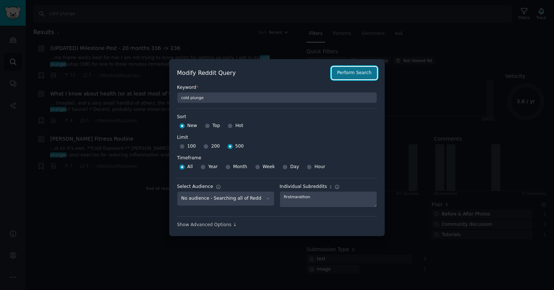
click at [366, 70] on button "Perform Search" at bounding box center [354, 73] width 45 height 12
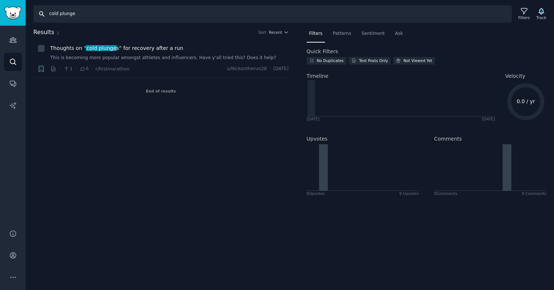
click at [86, 14] on input "cold plunge" at bounding box center [272, 14] width 479 height 18
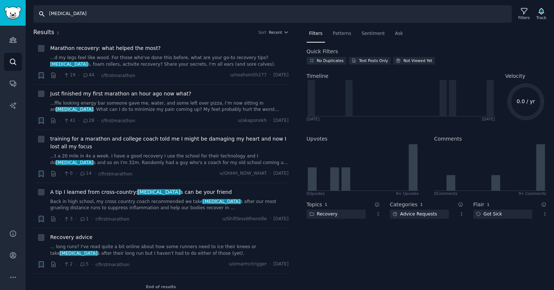
click at [66, 17] on input "[MEDICAL_DATA]" at bounding box center [272, 14] width 479 height 18
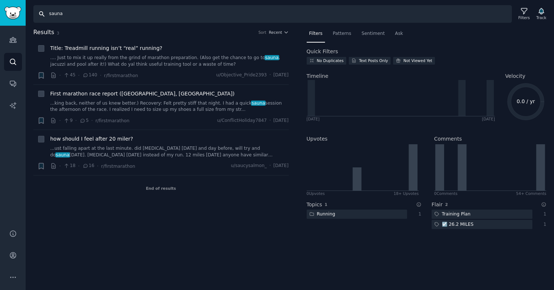
click at [91, 12] on input "sauna" at bounding box center [272, 14] width 479 height 18
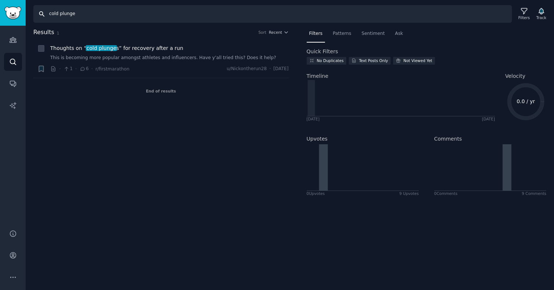
click at [67, 18] on input "cold plunge" at bounding box center [272, 14] width 479 height 18
type input "[MEDICAL_DATA]"
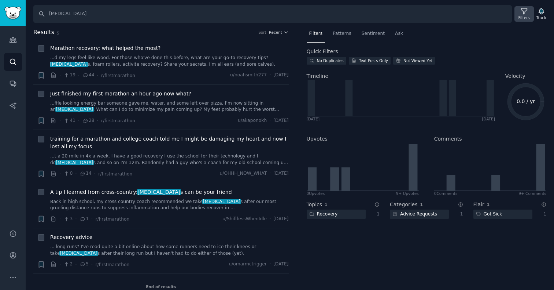
click at [527, 18] on div "Filters" at bounding box center [524, 17] width 11 height 5
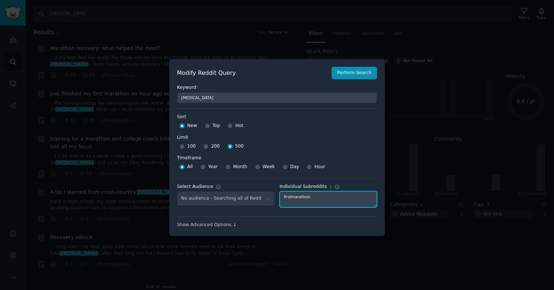
click at [298, 195] on textarea "firstmarathon" at bounding box center [329, 199] width 98 height 16
type textarea "triathalon"
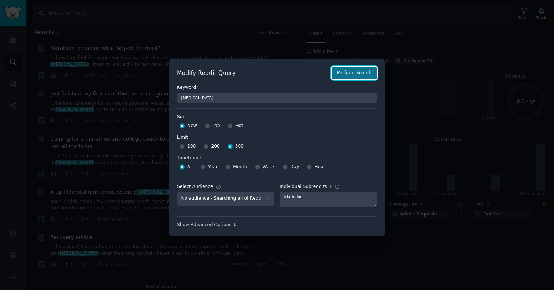
click at [349, 70] on button "Perform Search" at bounding box center [354, 73] width 45 height 12
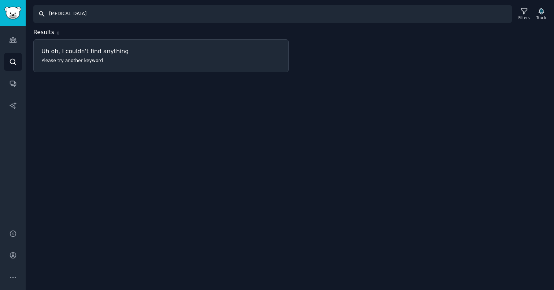
click at [87, 13] on input "[MEDICAL_DATA]" at bounding box center [272, 14] width 479 height 18
type input "sauna"
click at [520, 16] on div "Filters" at bounding box center [524, 17] width 11 height 5
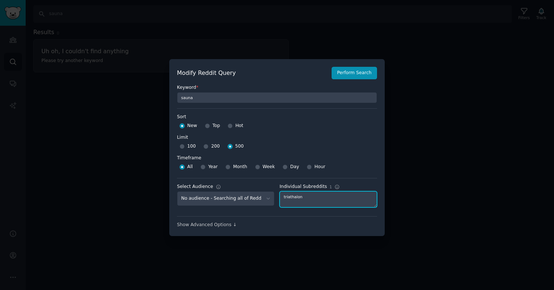
click at [295, 198] on textarea "triathalon" at bounding box center [329, 199] width 98 height 16
type textarea "triathlon"
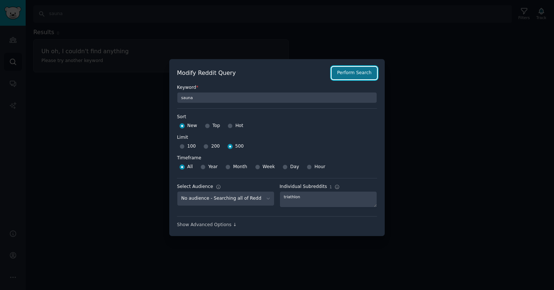
click at [341, 72] on button "Perform Search" at bounding box center [354, 73] width 45 height 12
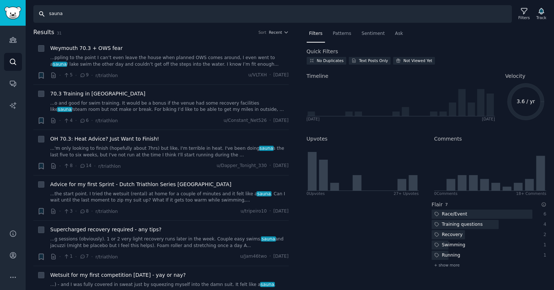
click at [71, 15] on input "sauna" at bounding box center [272, 14] width 479 height 18
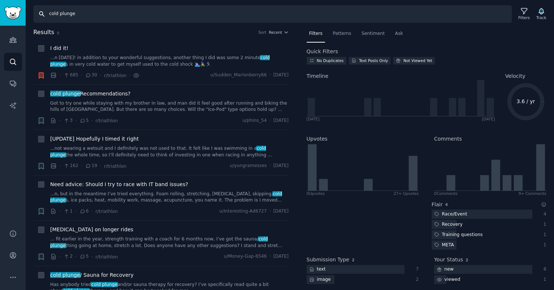
click at [92, 12] on input "cold plunge" at bounding box center [272, 14] width 479 height 18
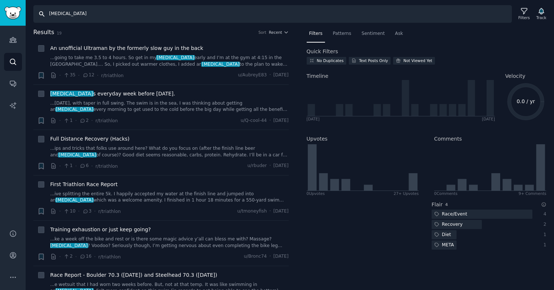
type input "cold plunge"
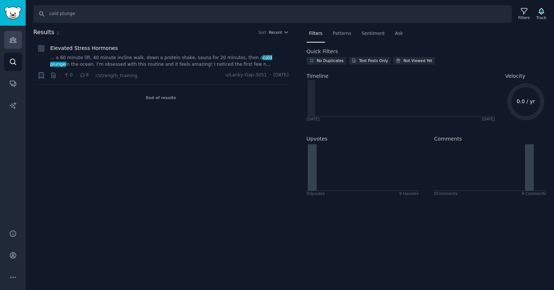
click at [20, 36] on link "Audiences" at bounding box center [13, 40] width 18 height 18
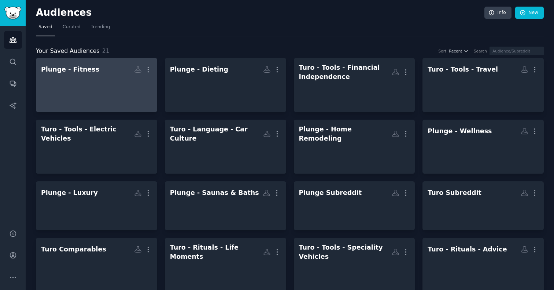
click at [103, 82] on div at bounding box center [96, 89] width 111 height 26
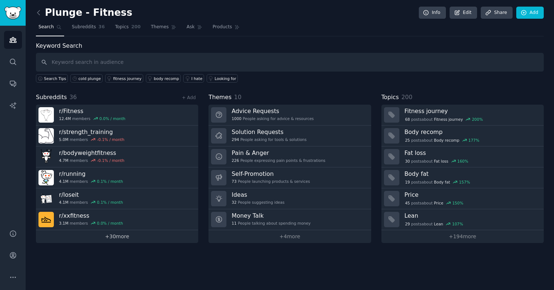
click at [109, 234] on link "+ 30 more" at bounding box center [117, 236] width 162 height 13
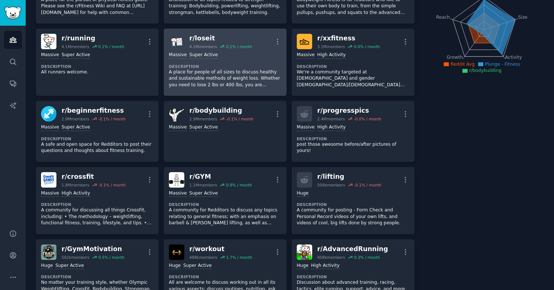
scroll to position [77, 0]
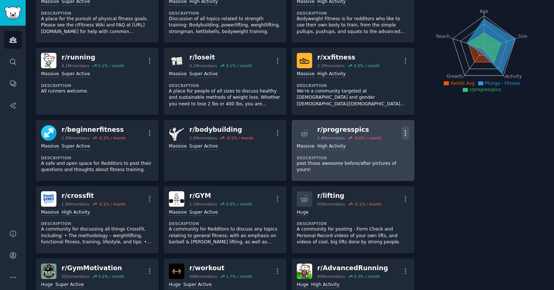
click at [406, 133] on icon "button" at bounding box center [406, 133] width 8 height 8
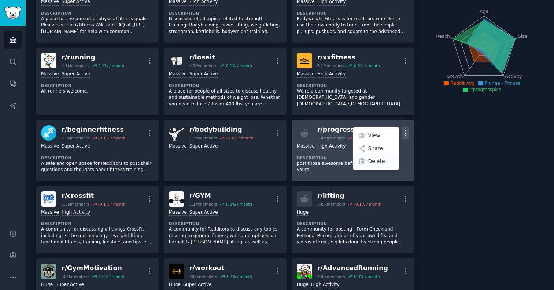
click at [382, 164] on p "Delete" at bounding box center [377, 161] width 17 height 8
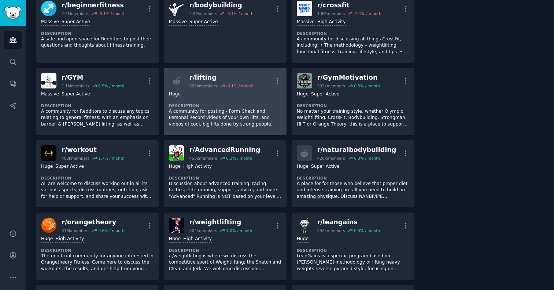
scroll to position [208, 0]
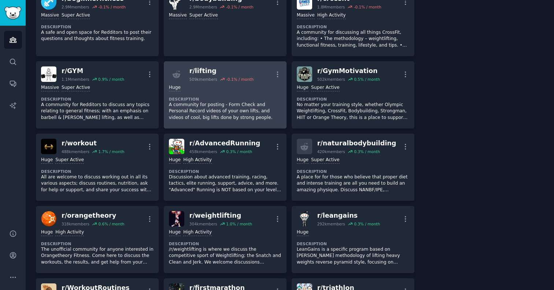
click at [194, 102] on p "A community for posting - Form Check and Personal Record videos of your own lif…" at bounding box center [225, 111] width 113 height 19
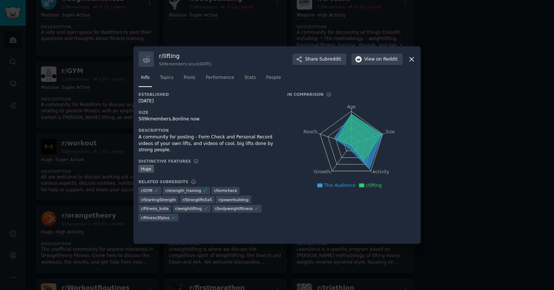
click at [117, 97] on div at bounding box center [277, 145] width 554 height 290
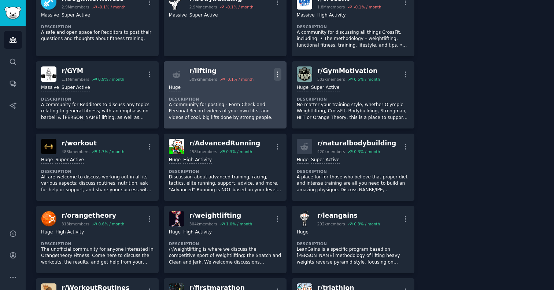
click at [274, 72] on icon "button" at bounding box center [278, 74] width 8 height 8
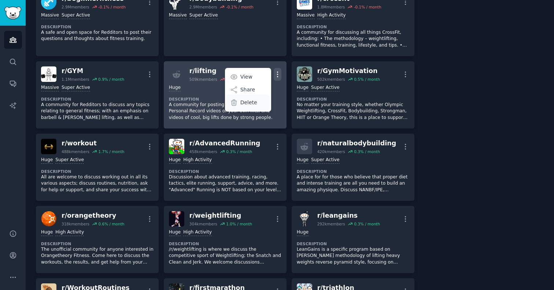
click at [247, 102] on p "Delete" at bounding box center [249, 103] width 17 height 8
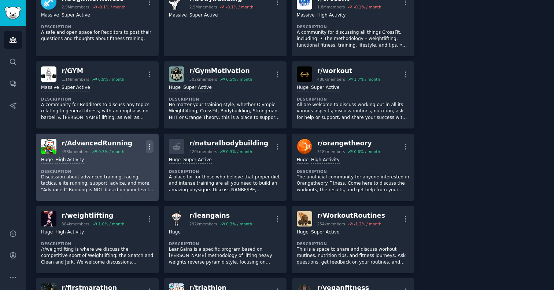
click at [150, 147] on icon "button" at bounding box center [150, 147] width 8 height 8
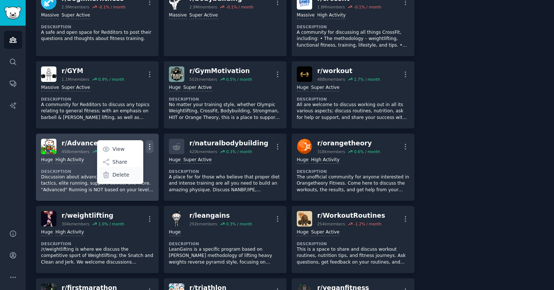
click at [123, 176] on p "Delete" at bounding box center [121, 175] width 17 height 8
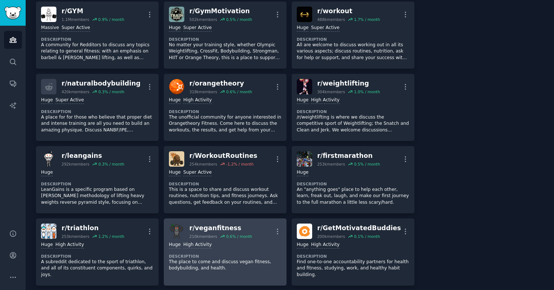
scroll to position [264, 0]
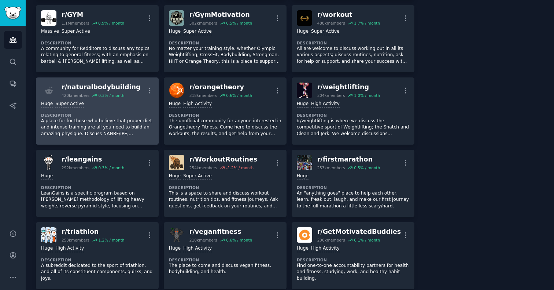
click at [113, 135] on p "A place for for those who believe that proper diet and intense training are all…" at bounding box center [97, 127] width 113 height 19
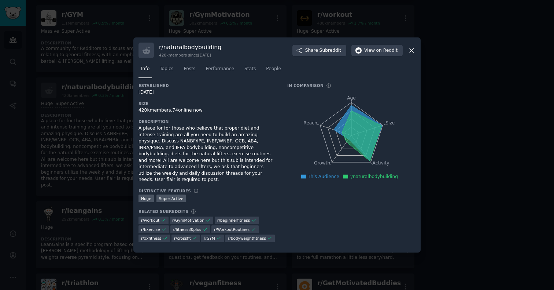
click at [408, 54] on icon at bounding box center [412, 51] width 8 height 8
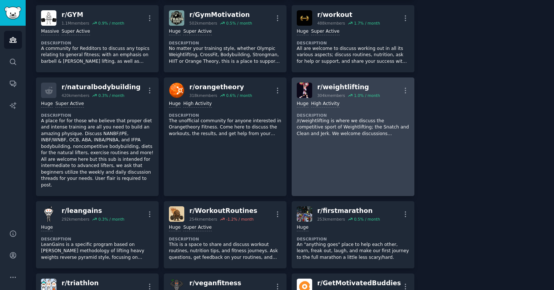
click at [315, 144] on link "r/ weightlifting 304k members 1.0 % / month More Huge High Activity Description…" at bounding box center [353, 136] width 123 height 118
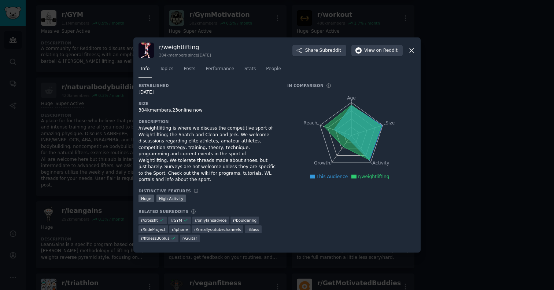
click at [414, 54] on icon at bounding box center [412, 51] width 8 height 8
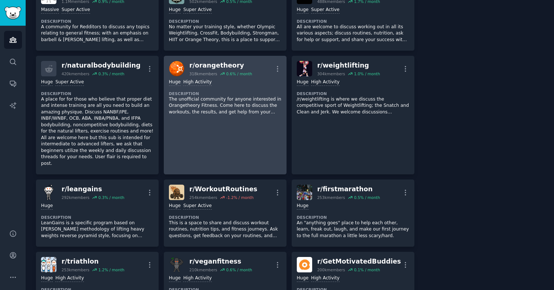
scroll to position [287, 0]
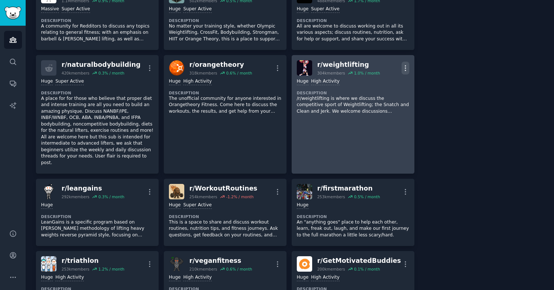
click at [402, 67] on icon "button" at bounding box center [406, 68] width 8 height 8
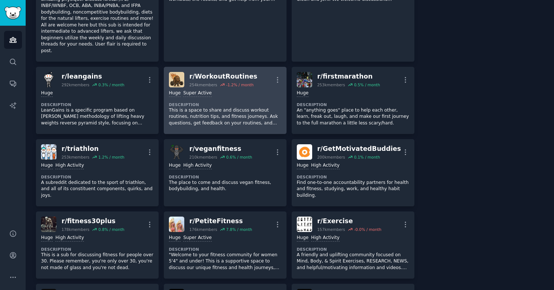
scroll to position [400, 0]
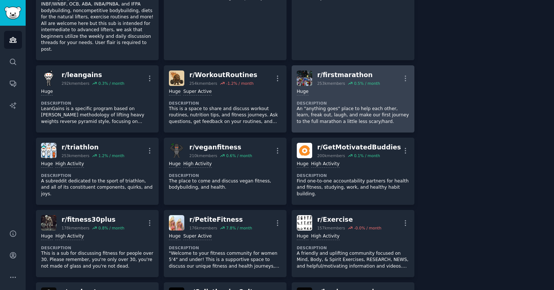
click at [329, 116] on p "An "anything goes" place to help each other, learn, freak out, laugh, and make …" at bounding box center [353, 115] width 113 height 19
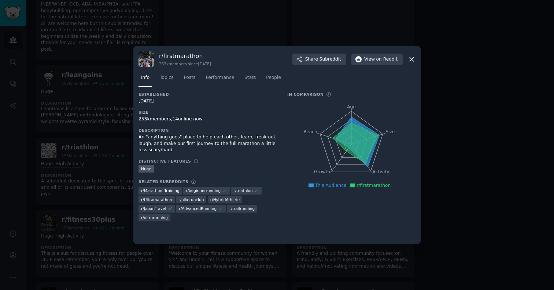
click at [412, 62] on icon at bounding box center [412, 59] width 8 height 8
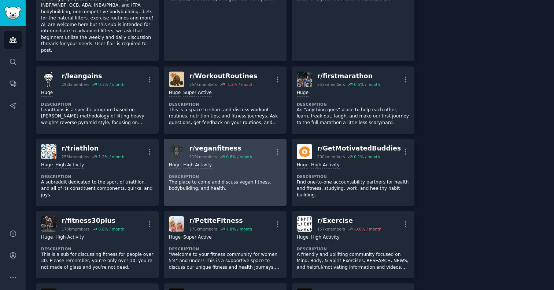
scroll to position [402, 0]
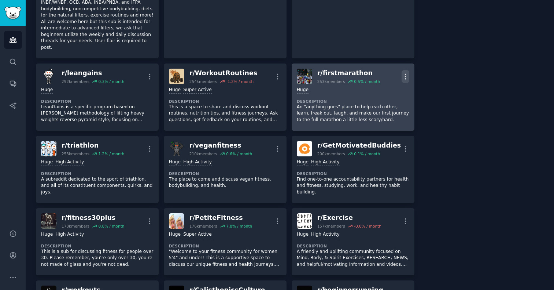
click at [405, 73] on icon "button" at bounding box center [406, 77] width 8 height 8
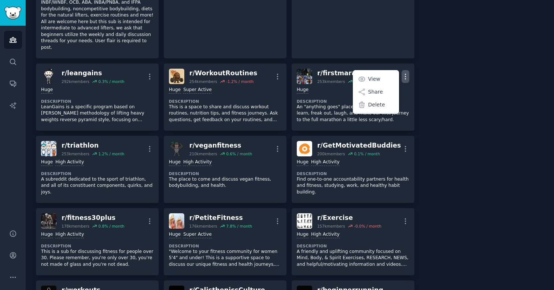
click at [451, 138] on div "About this audience Custom Audience 46.7M Members ↑ 0.1 % / month Age Size Acti…" at bounding box center [485, 249] width 120 height 1218
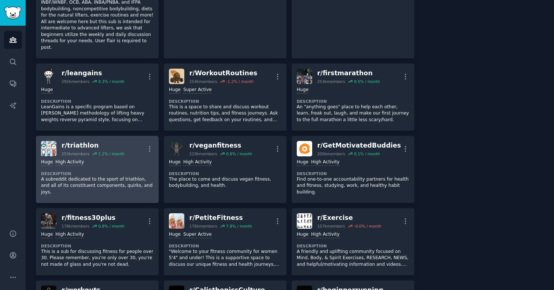
click at [109, 176] on p "A subreddit dedicated to the sport of triathlon, and all of its constituent com…" at bounding box center [97, 185] width 113 height 19
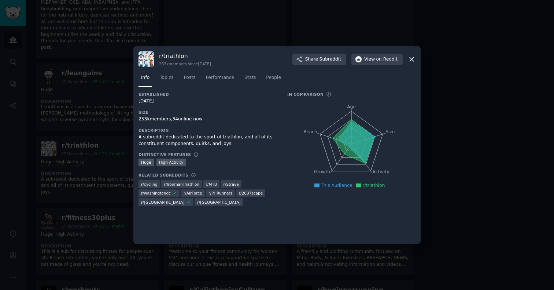
click at [470, 136] on div at bounding box center [277, 145] width 554 height 290
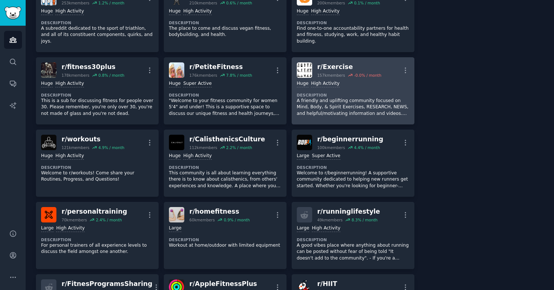
scroll to position [565, 0]
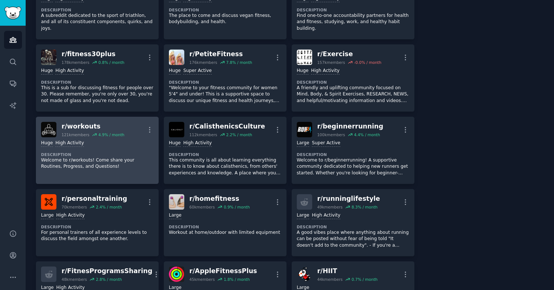
click at [154, 124] on link "r/ workouts 121k members 4.9 % / month More Huge High Activity Description Welc…" at bounding box center [97, 150] width 123 height 67
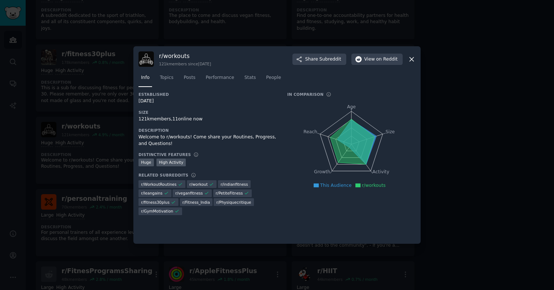
click at [458, 109] on div at bounding box center [277, 145] width 554 height 290
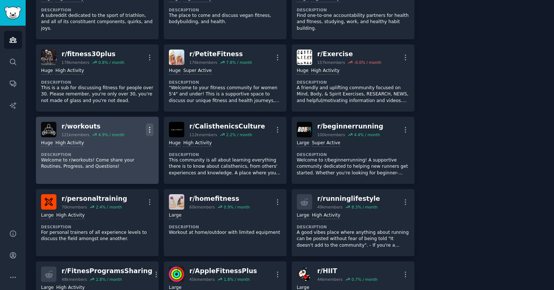
click at [151, 126] on icon "button" at bounding box center [150, 130] width 8 height 8
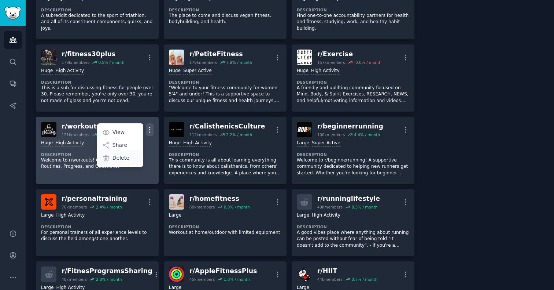
click at [126, 154] on p "Delete" at bounding box center [121, 158] width 17 height 8
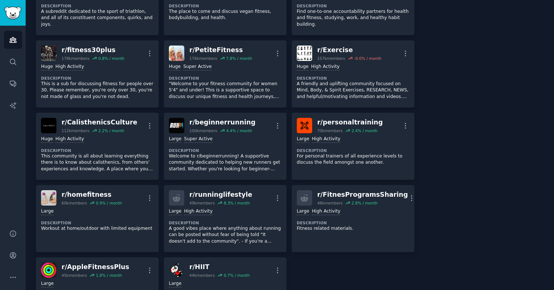
scroll to position [568, 0]
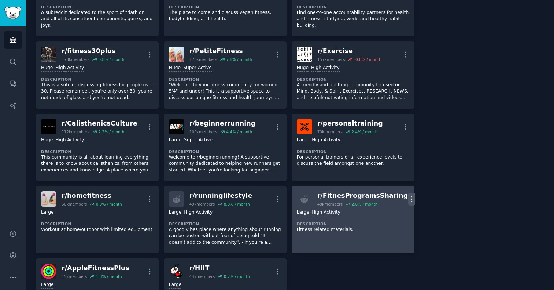
click at [408, 195] on icon "button" at bounding box center [412, 199] width 8 height 8
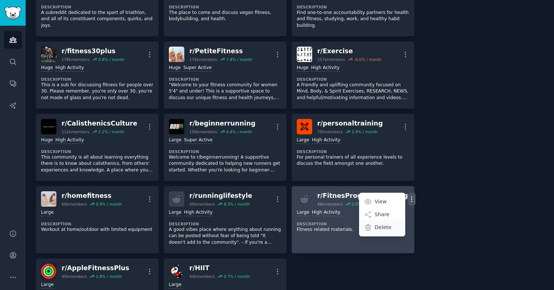
click at [379, 223] on p "Delete" at bounding box center [383, 227] width 17 height 8
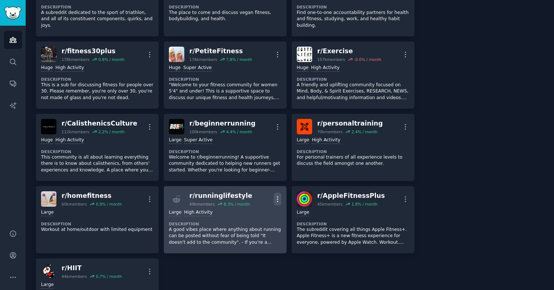
click at [277, 196] on icon "button" at bounding box center [278, 199] width 8 height 8
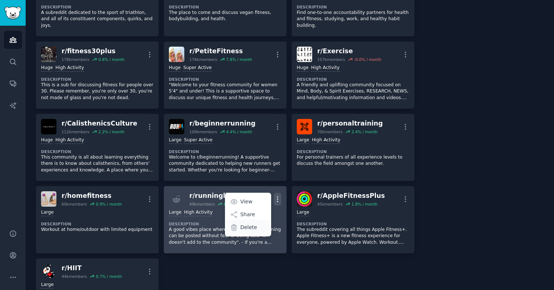
click at [248, 223] on p "Delete" at bounding box center [249, 227] width 17 height 8
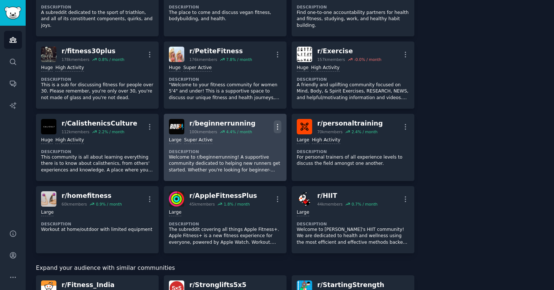
click at [277, 124] on icon "button" at bounding box center [277, 126] width 1 height 5
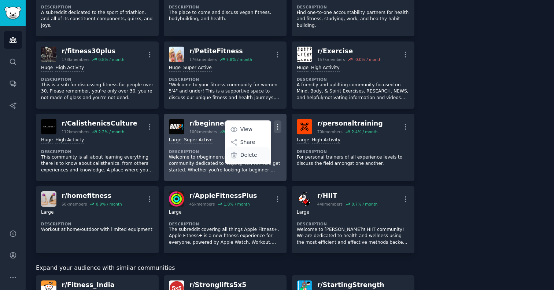
click at [254, 152] on div "Delete" at bounding box center [248, 154] width 44 height 15
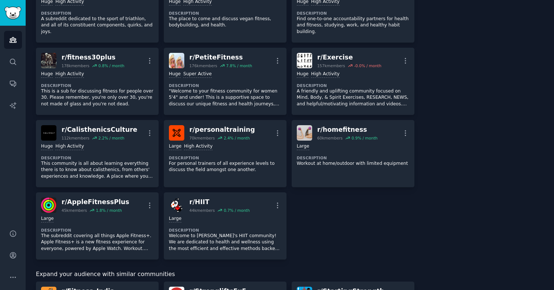
scroll to position [561, 0]
